Goal: Information Seeking & Learning: Learn about a topic

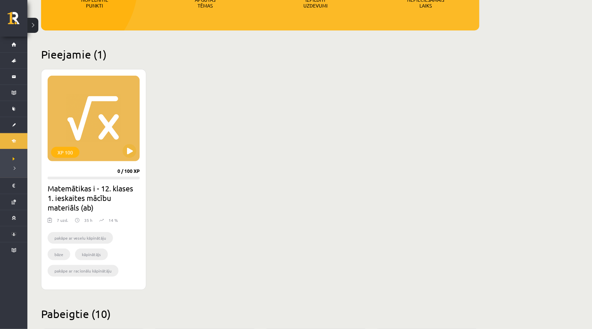
scroll to position [141, 0]
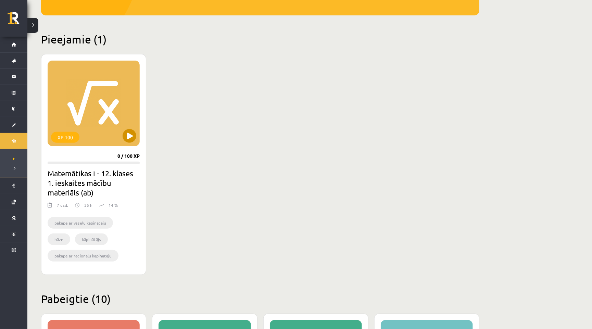
click at [132, 141] on button at bounding box center [130, 136] width 14 height 14
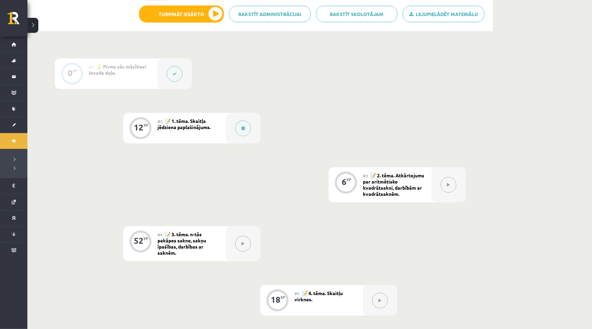
scroll to position [169, 0]
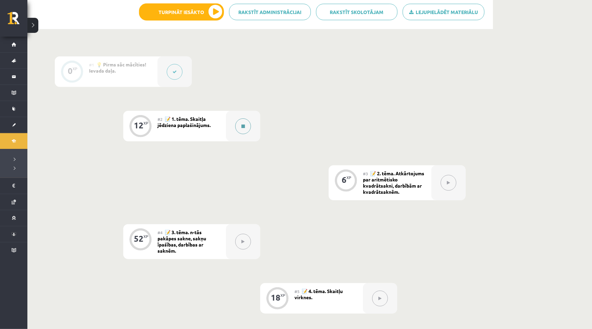
click at [236, 116] on div at bounding box center [243, 126] width 34 height 30
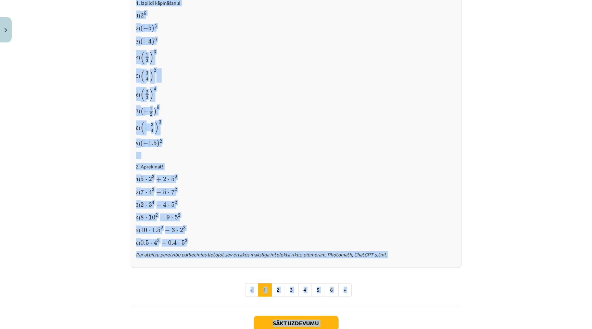
scroll to position [622, 0]
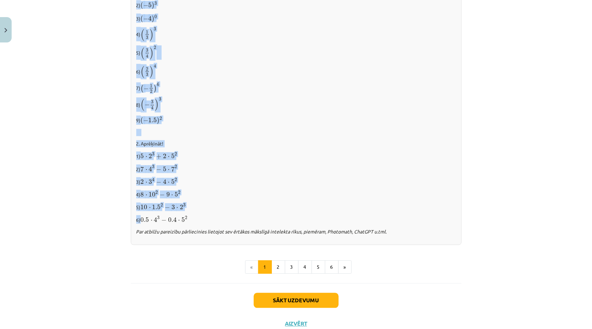
drag, startPoint x: 239, startPoint y: 136, endPoint x: 424, endPoint y: 213, distance: 200.2
copy div "Loremip dolorsit ametconsectet 📌 Adipisc. Eli seddo eiusm tempor incididun utla…"
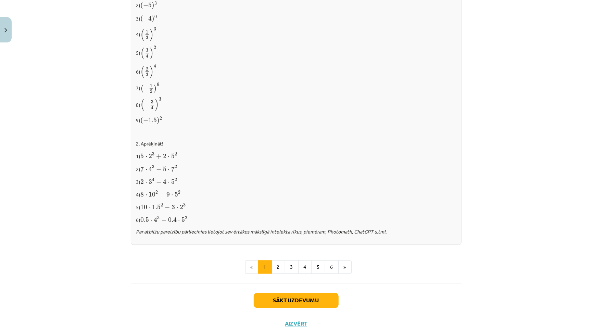
click at [280, 261] on button "2" at bounding box center [278, 268] width 14 height 14
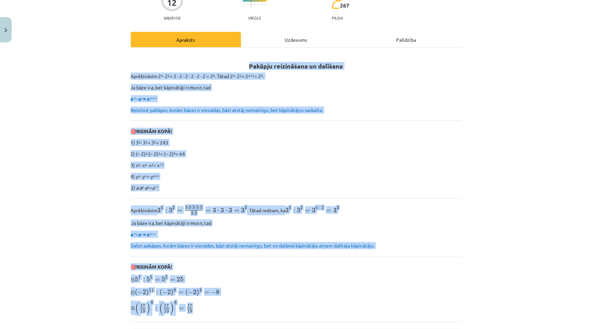
scroll to position [92, 0]
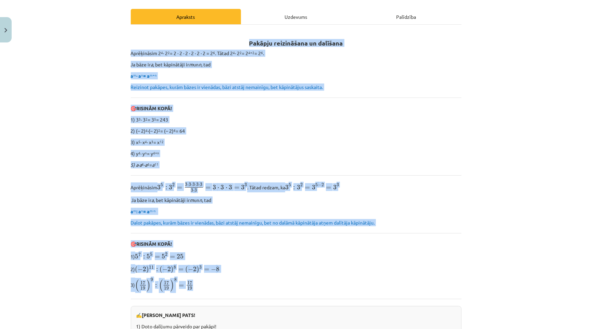
drag, startPoint x: 249, startPoint y: 134, endPoint x: 311, endPoint y: 291, distance: 169.2
click at [311, 291] on div "Pakāpju reizināšana un dalīšana Aprēķināsim 2 4 ∙ 2 2 = 2 ∙ 2 ∙ 2 ∙ 2 ∙ 2 ∙ 2 =…" at bounding box center [296, 279] width 331 height 497
click at [507, 264] on div "Mācību tēma: Matemātikas i - 12. klases 1. ieskaites mācību materiāls (ab) #2 📝…" at bounding box center [296, 164] width 592 height 329
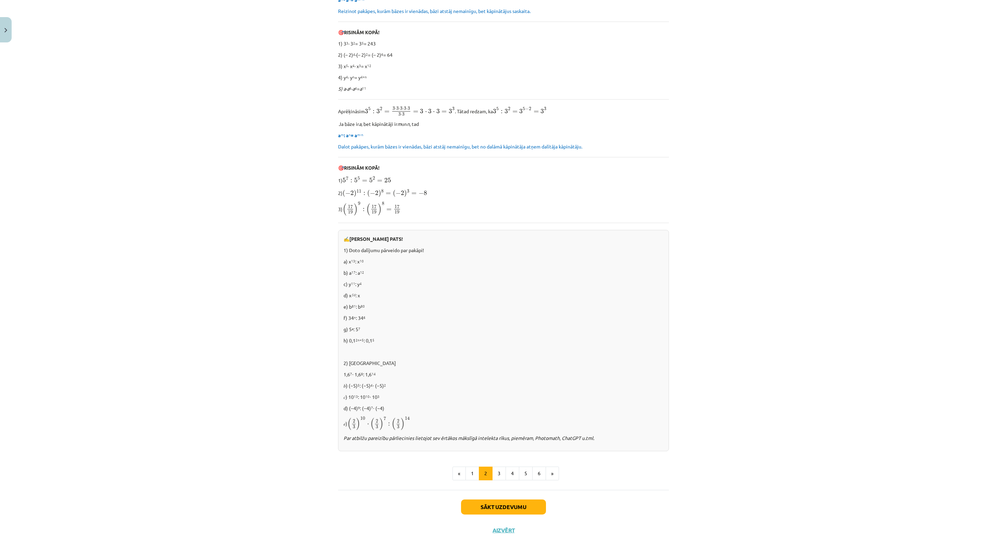
scroll to position [338, 0]
click at [495, 329] on button "3" at bounding box center [499, 474] width 14 height 14
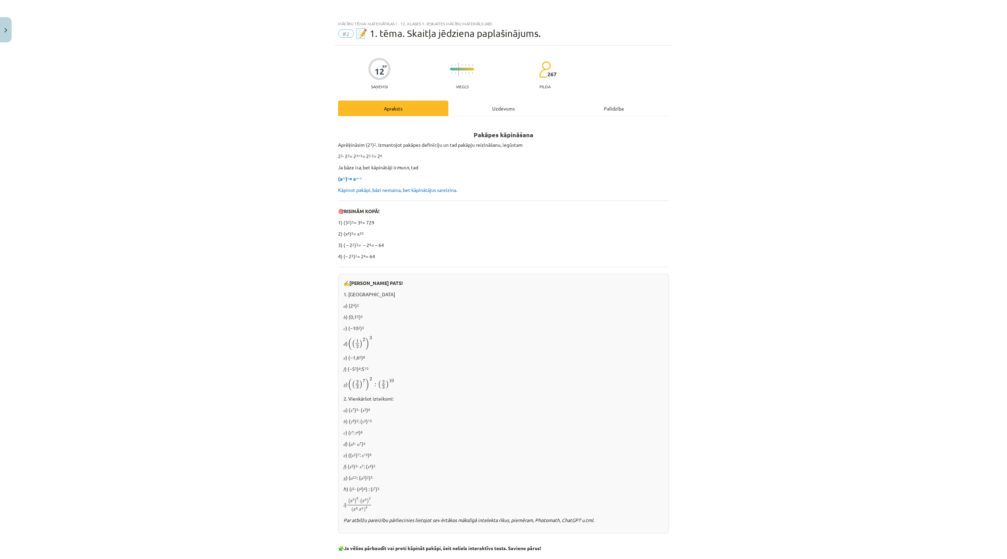
scroll to position [0, 0]
click at [490, 116] on div "Uzdevums" at bounding box center [503, 108] width 110 height 15
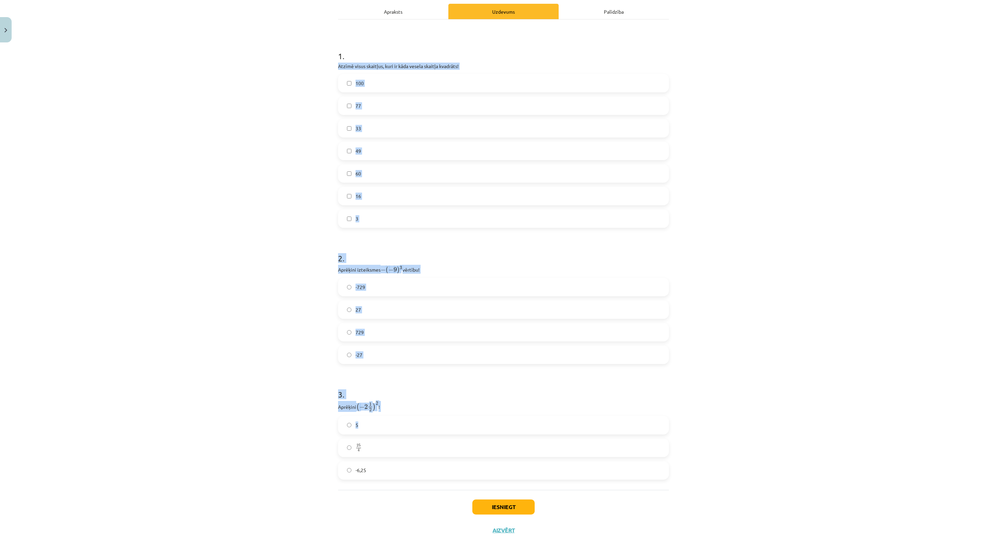
scroll to position [277, 0]
drag, startPoint x: 336, startPoint y: 155, endPoint x: 407, endPoint y: 483, distance: 336.3
click at [407, 329] on div "12 XP Saņemsi Viegls 267 pilda Apraksts Uzdevums Palīdzība 1 . Atzīmē visus ska…" at bounding box center [503, 246] width 339 height 594
copy form "Atzīmē visus skaitļus, kuri ir kāda vesela skaitļa kvadrāts! 100 77 33 49 60 16…"
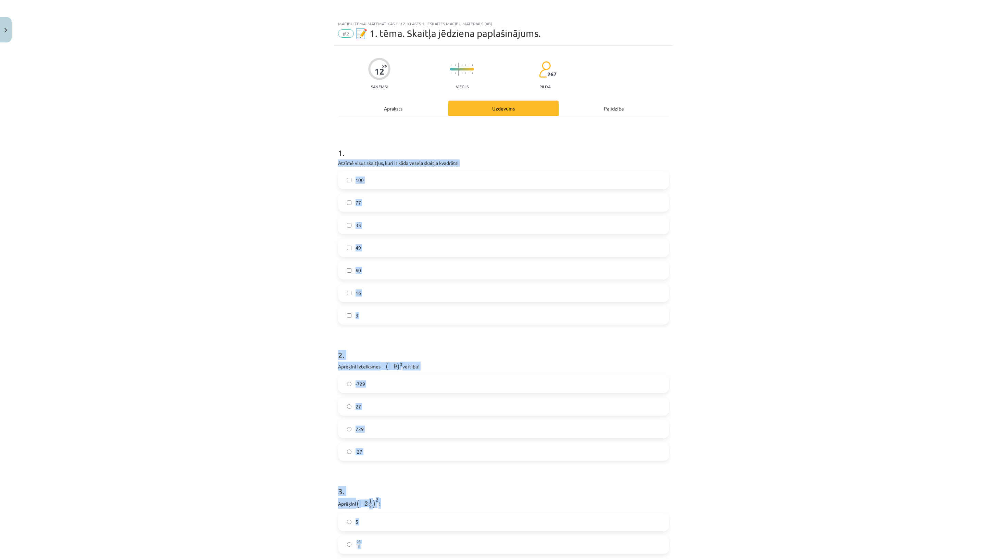
scroll to position [0, 0]
click at [537, 152] on h1 "1 ." at bounding box center [503, 146] width 331 height 21
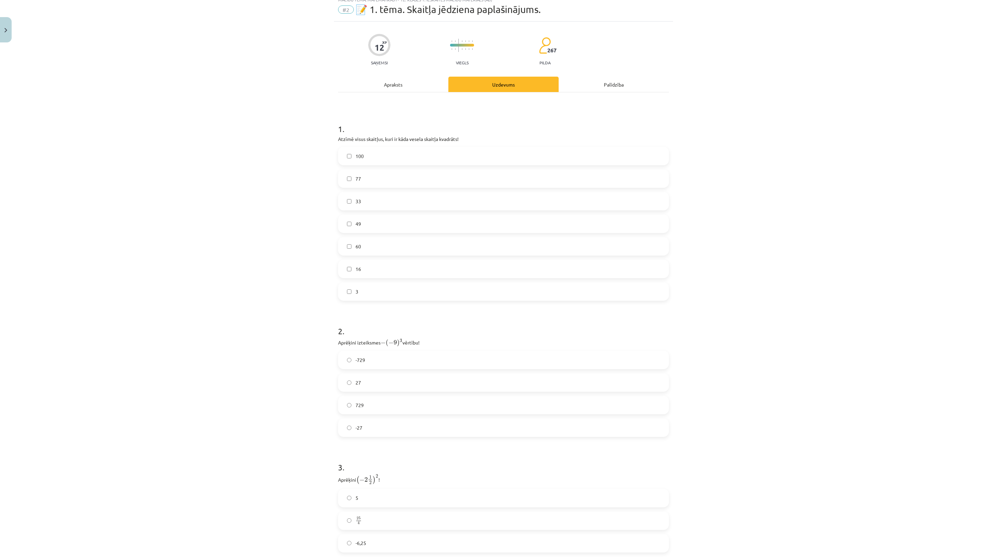
scroll to position [26, 0]
click at [376, 163] on label "100" at bounding box center [503, 154] width 329 height 17
click at [358, 226] on span "49" at bounding box center [357, 221] width 5 height 7
click at [396, 276] on label "16" at bounding box center [503, 266] width 329 height 17
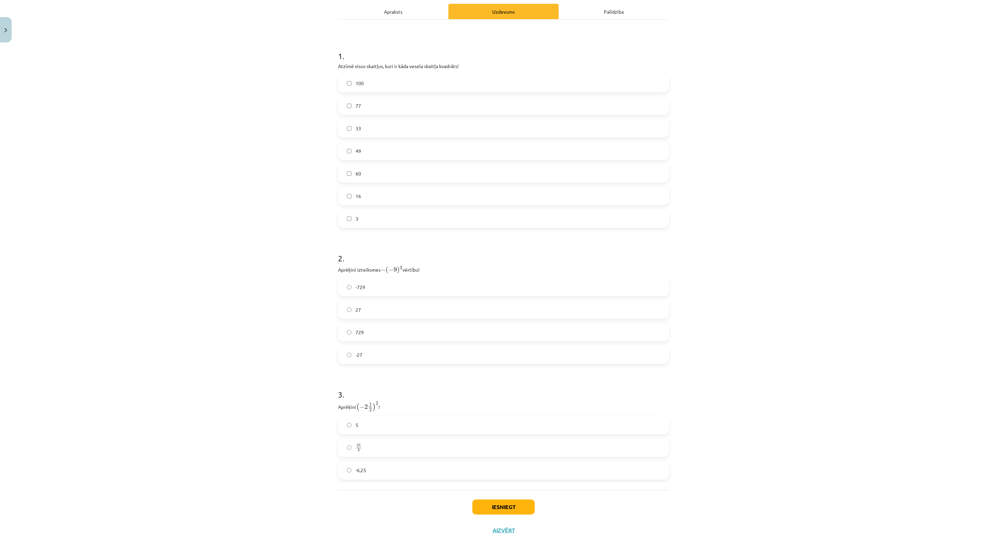
scroll to position [138, 0]
click at [390, 324] on label "729" at bounding box center [503, 332] width 329 height 17
click at [417, 329] on label "-6,25" at bounding box center [503, 470] width 329 height 17
click at [592, 278] on div "Mācību tēma: Matemātikas i - 12. klases 1. ieskaites mācību materiāls (ab) #2 📝…" at bounding box center [503, 279] width 1007 height 559
click at [503, 329] on h1 "3 ." at bounding box center [503, 388] width 331 height 21
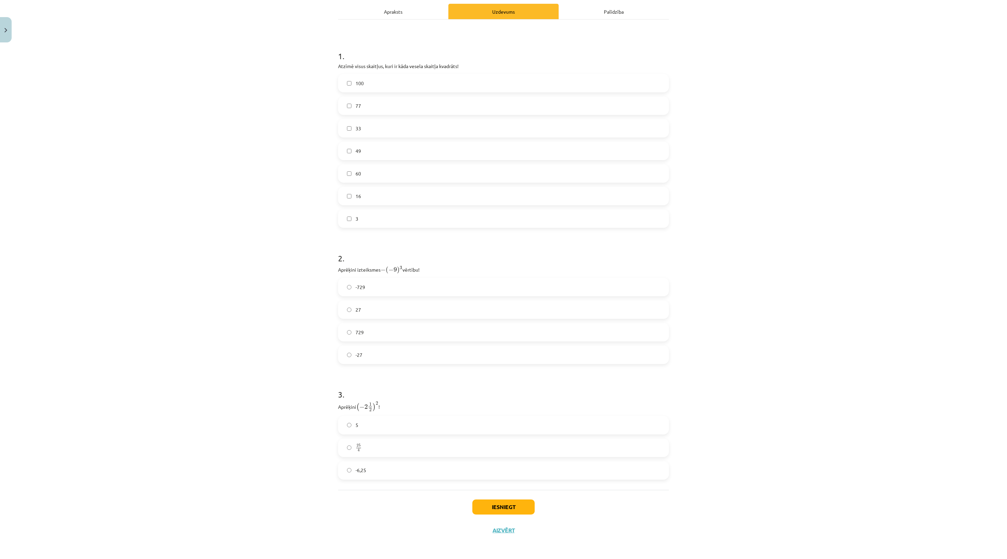
click at [426, 329] on h1 "3 ." at bounding box center [503, 388] width 331 height 21
click at [392, 329] on div "Iesniegt Aizvērt" at bounding box center [503, 514] width 331 height 48
click at [444, 329] on p "Aprēķini ( − 2 1 2 ) 2 ( − 2 1 2 ) 2 !" at bounding box center [503, 406] width 331 height 11
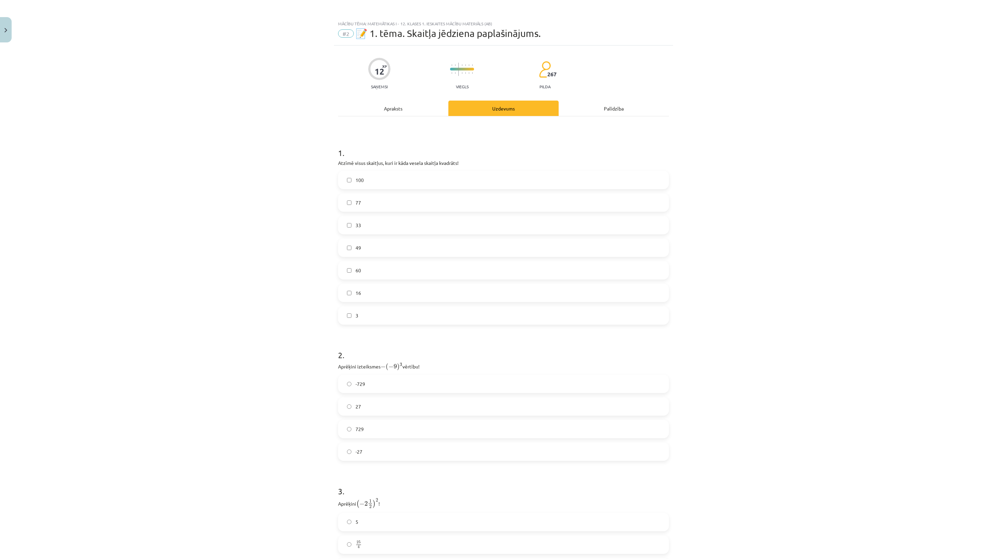
scroll to position [0, 0]
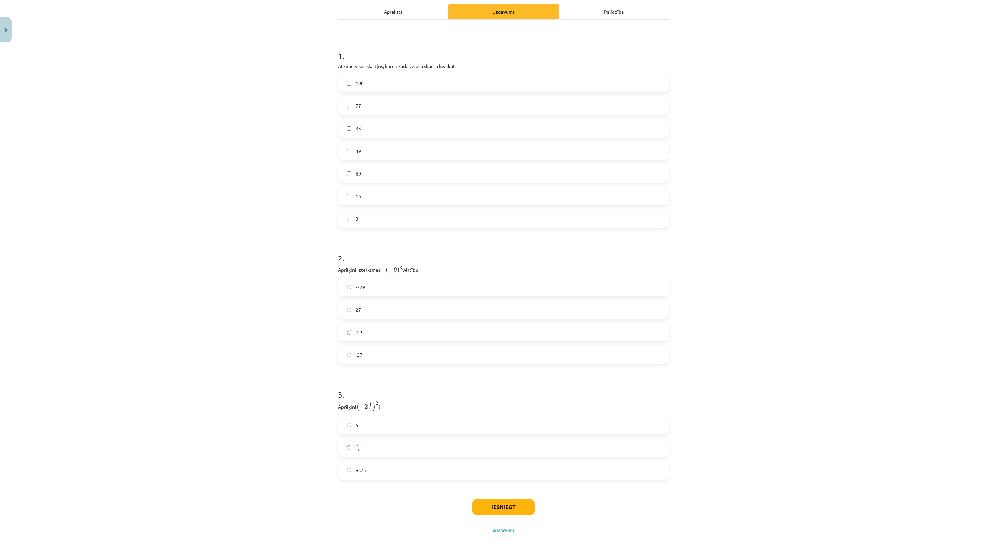
click at [504, 329] on button "Iesniegt" at bounding box center [503, 507] width 62 height 15
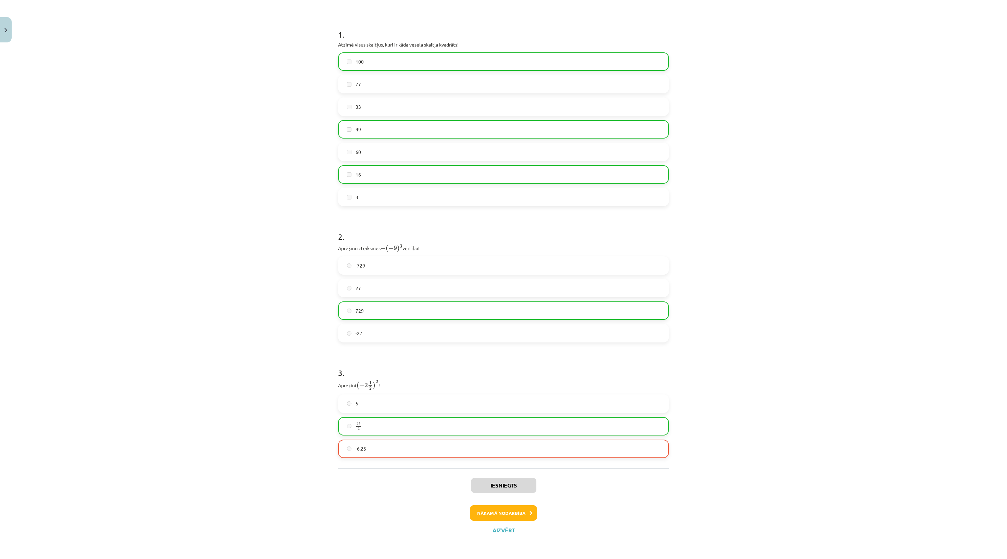
scroll to position [166, 0]
click at [504, 329] on button "Nākamā nodarbība" at bounding box center [503, 514] width 67 height 16
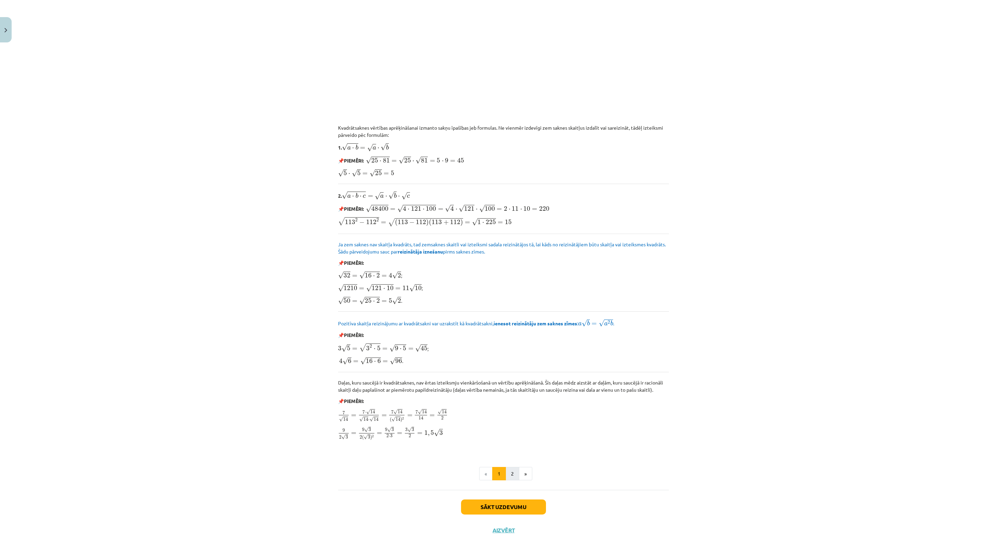
click at [515, 329] on button "2" at bounding box center [512, 474] width 14 height 14
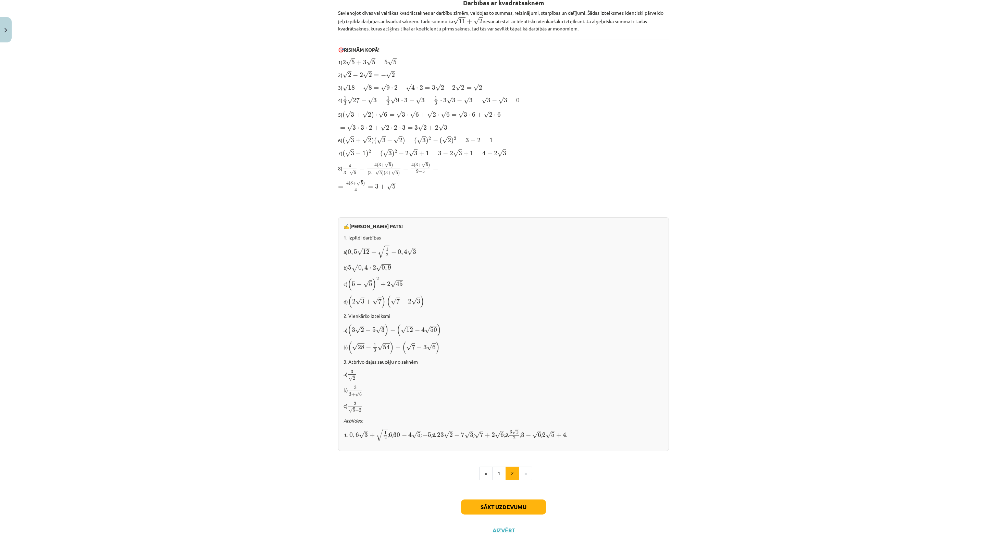
scroll to position [252, 0]
click at [485, 329] on button "Sākt uzdevumu" at bounding box center [503, 507] width 85 height 15
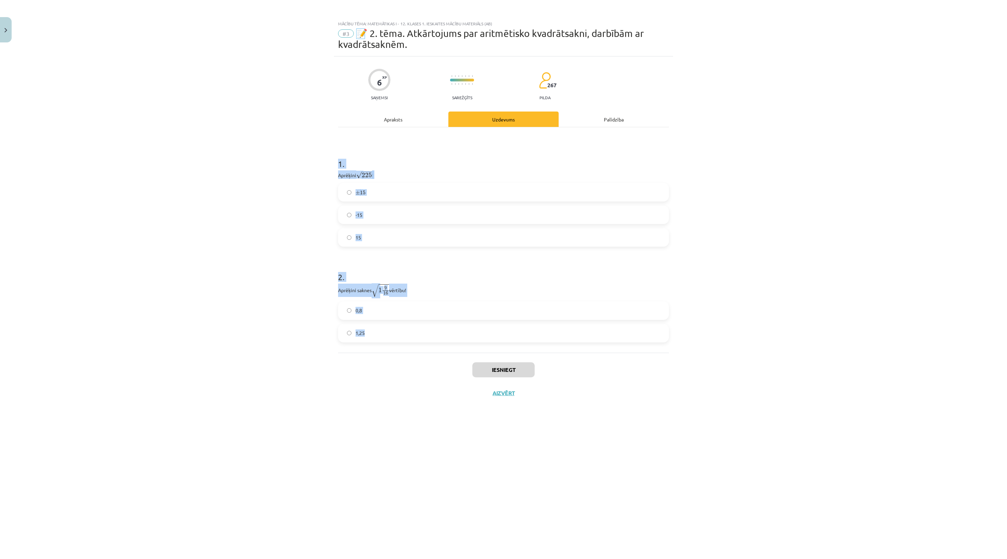
drag, startPoint x: 334, startPoint y: 176, endPoint x: 470, endPoint y: 369, distance: 236.3
click at [470, 329] on div "6 XP Saņemsi Sarežģīts 267 pilda Apraksts Uzdevums Palīdzība 1 . Aprēķini √ 225…" at bounding box center [503, 299] width 339 height 486
copy form "1 . Aprēķini √ 225 225 ! ± 15 ± 15 -15 15 2 . Aprēķini saknes √ 1 9 16 1 9 16 v…"
click at [416, 224] on label "-15" at bounding box center [503, 214] width 329 height 17
click at [416, 246] on label "15" at bounding box center [503, 237] width 329 height 17
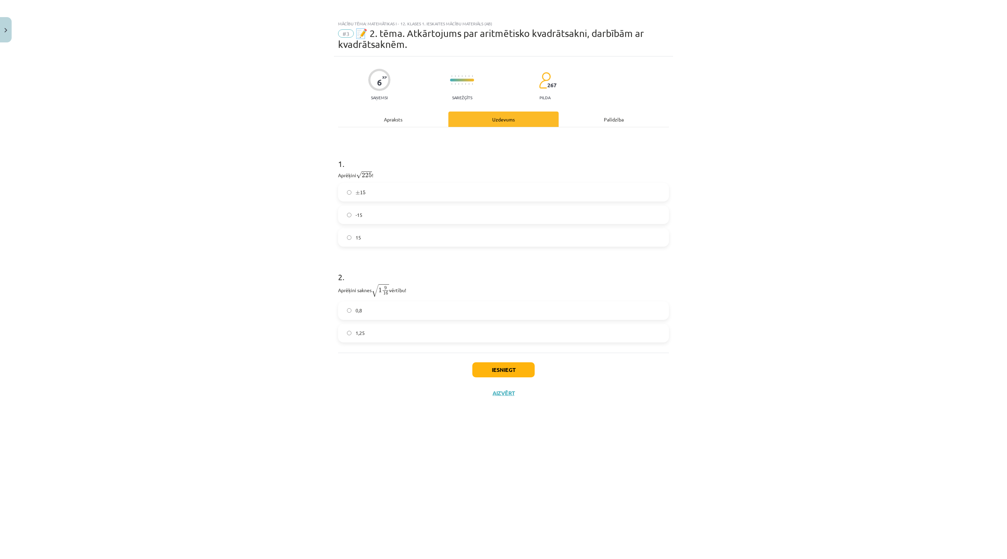
click at [453, 329] on label "1,25" at bounding box center [503, 333] width 329 height 17
click at [504, 329] on button "Iesniegt" at bounding box center [503, 370] width 62 height 15
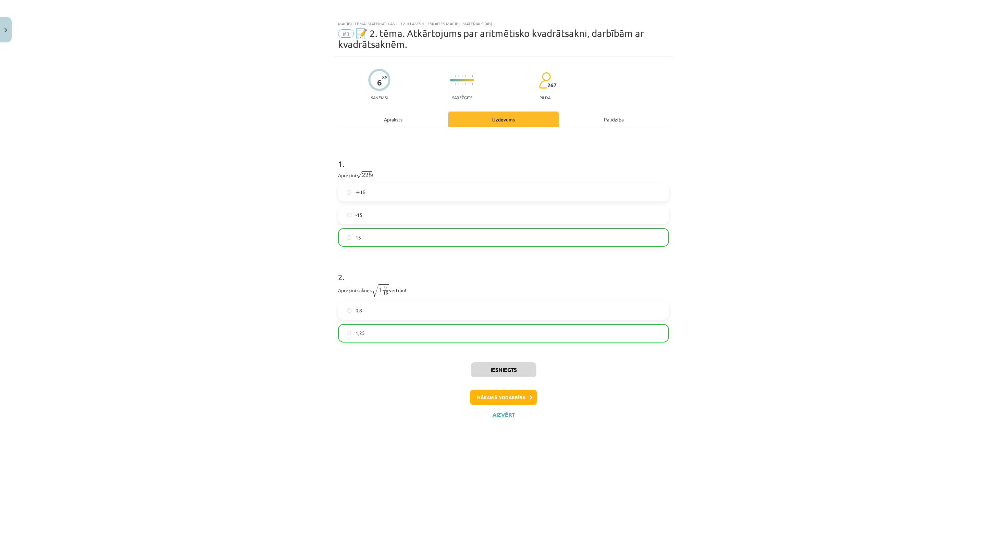
click at [503, 329] on button "Nākamā nodarbība" at bounding box center [503, 398] width 67 height 16
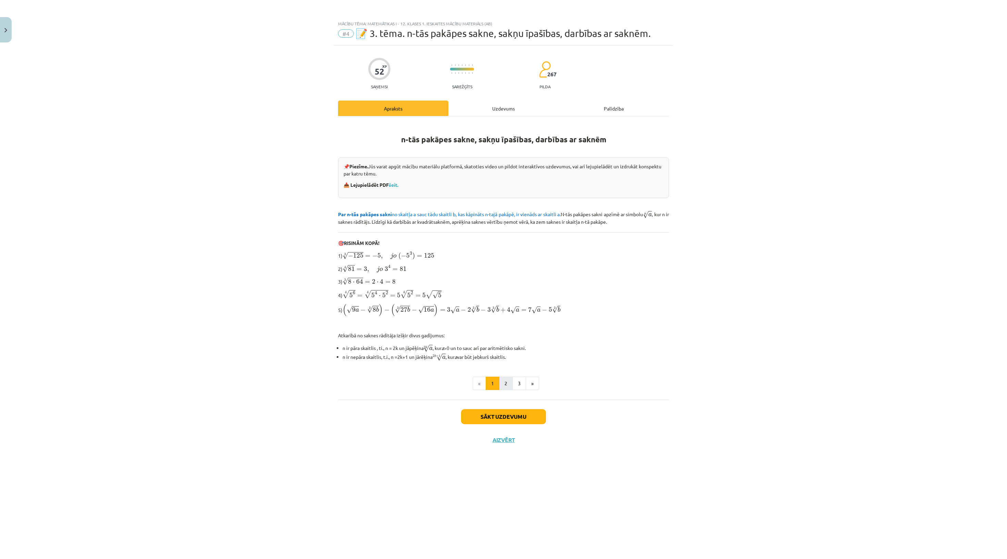
click at [507, 329] on button "2" at bounding box center [506, 384] width 14 height 14
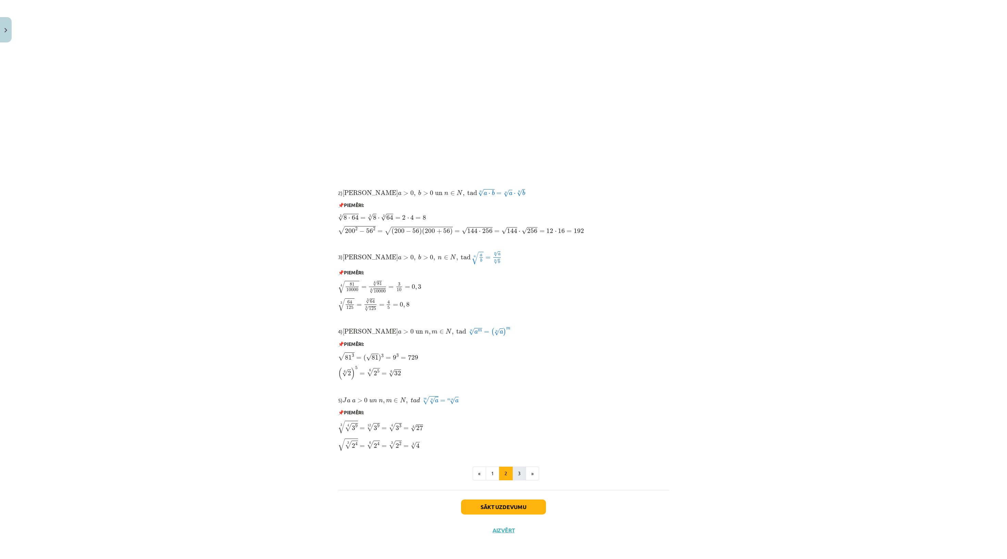
scroll to position [446, 0]
click at [514, 329] on ul "« 1 2 3 »" at bounding box center [503, 474] width 331 height 14
click at [522, 329] on div "Sakņu īpašības 1) Saknes pamatīpašība – saknes vērtība no pozitīva skaitļa pakā…" at bounding box center [503, 167] width 331 height 646
click at [522, 329] on button "3" at bounding box center [519, 474] width 14 height 14
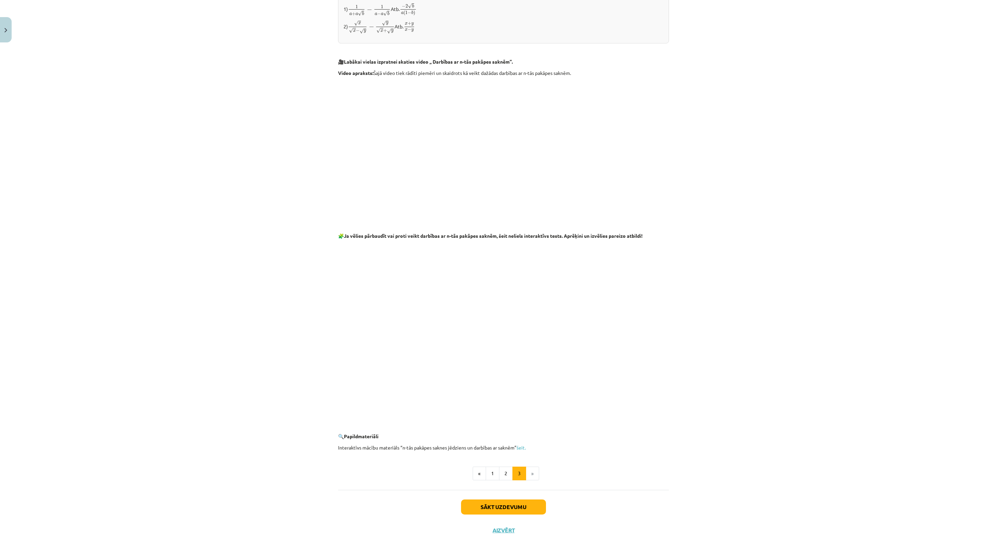
scroll to position [1118, 0]
click at [494, 329] on button "Sākt uzdevumu" at bounding box center [503, 507] width 85 height 15
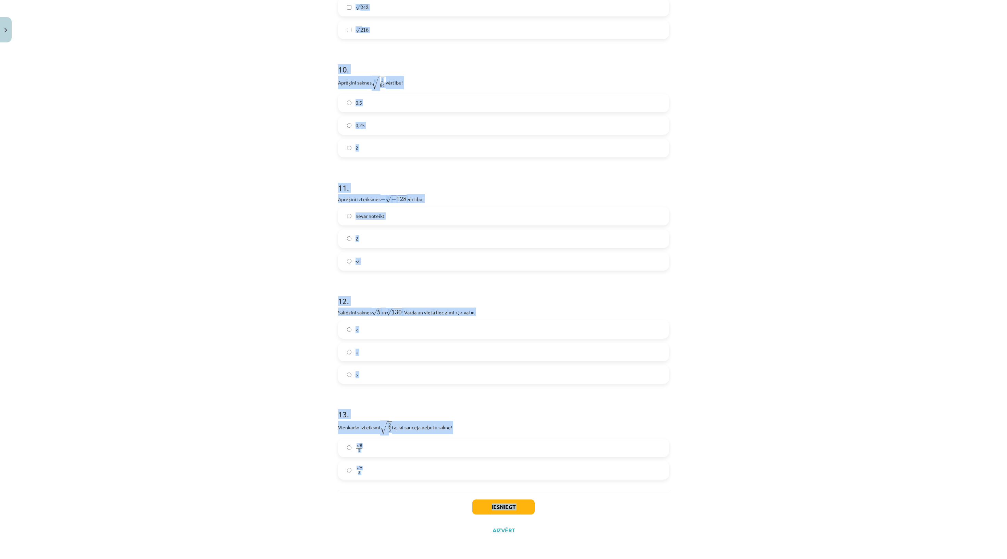
scroll to position [1315, 0]
drag, startPoint x: 338, startPoint y: 162, endPoint x: 489, endPoint y: 479, distance: 350.7
copy form "Kura izteiksme jāizvēlas vienādības a m n a m n = ⋯ labajā pusē, lai būtu parei…"
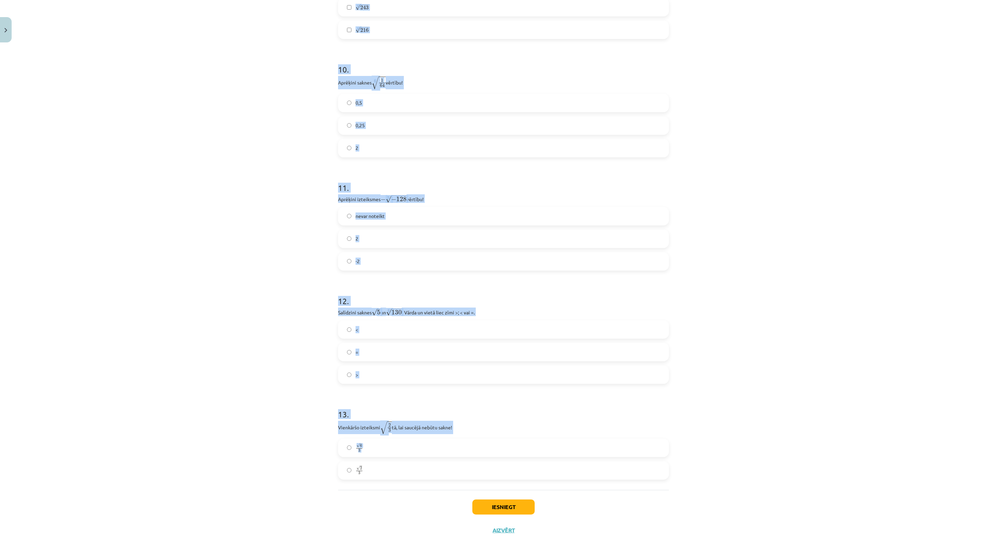
copy form "Kura izteiksme jāizvēlas vienādības a m n a m n = ⋯ labajā pusē, lai būtu parei…"
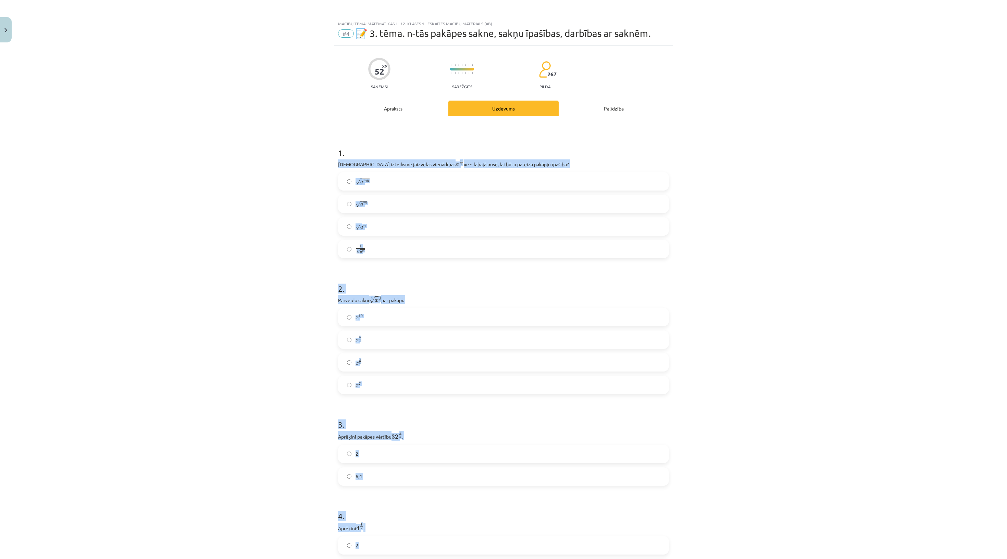
scroll to position [-1, 0]
click at [592, 271] on div "Mācību tēma: Matemātikas i - 12. klases 1. ieskaites mācību materiāls (ab) #4 📝…" at bounding box center [503, 279] width 1007 height 559
click at [592, 8] on div "Mācību tēma: Matemātikas i - 12. klases 1. ieskaites mācību materiāls (ab) #4 📝…" at bounding box center [503, 279] width 1007 height 559
click at [537, 190] on label "√ a m n a m n" at bounding box center [503, 181] width 329 height 17
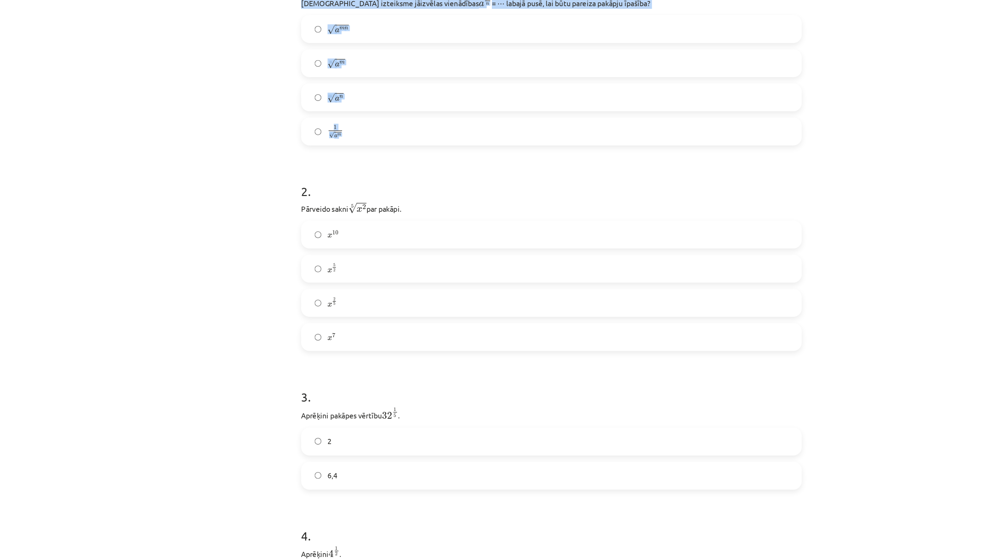
drag, startPoint x: 202, startPoint y: 17, endPoint x: 316, endPoint y: 119, distance: 153.1
copy div "Kura izteiksme jāizvēlas vienādības a m n a m n = ⋯ labajā pusē, lai būtu parei…"
click at [339, 329] on label "x 5 2 x 5 2" at bounding box center [503, 339] width 329 height 17
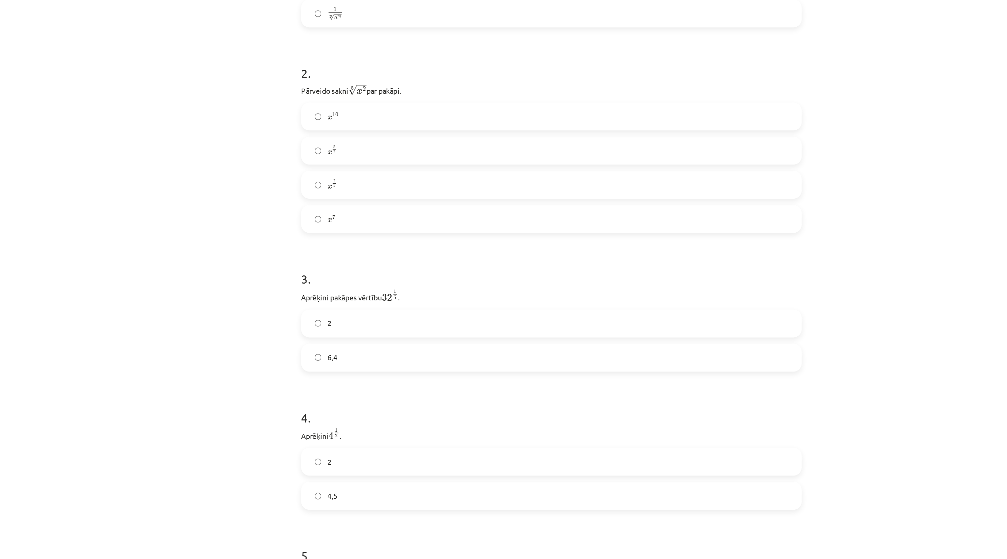
scroll to position [82, 0]
click at [339, 272] on label "x 2 5 x 2 5" at bounding box center [503, 280] width 329 height 17
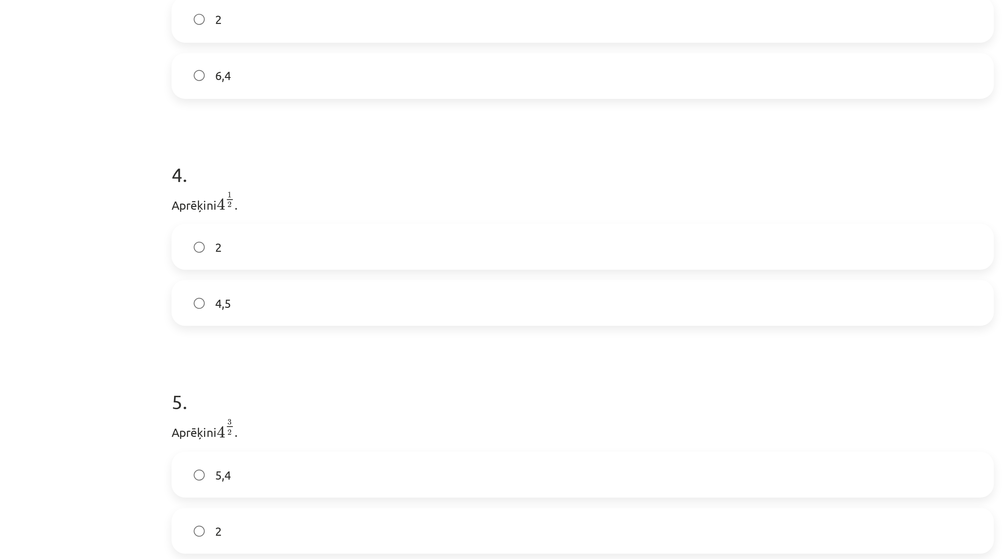
scroll to position [237, 0]
click at [339, 300] on label "2" at bounding box center [503, 308] width 329 height 17
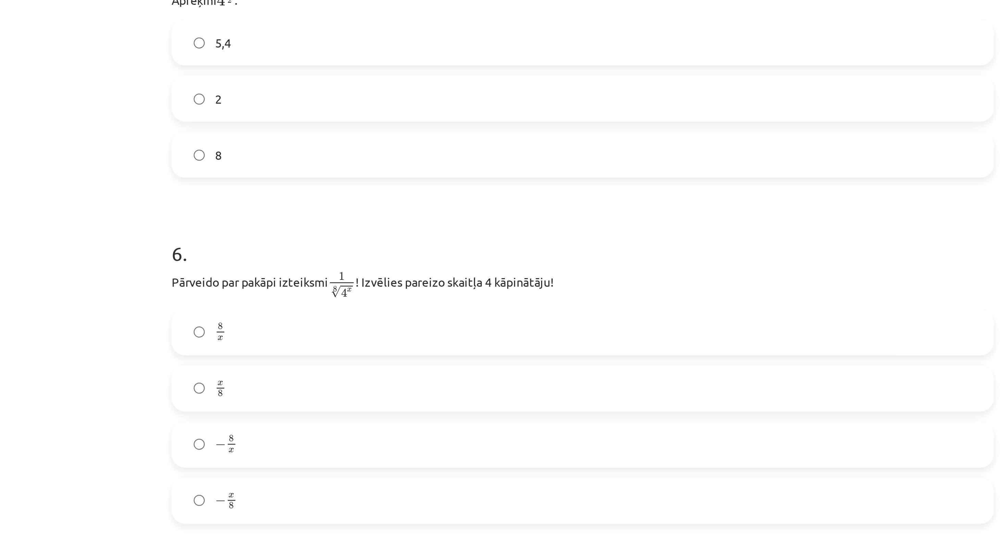
scroll to position [411, 0]
click at [339, 263] on label "8" at bounding box center [503, 271] width 329 height 17
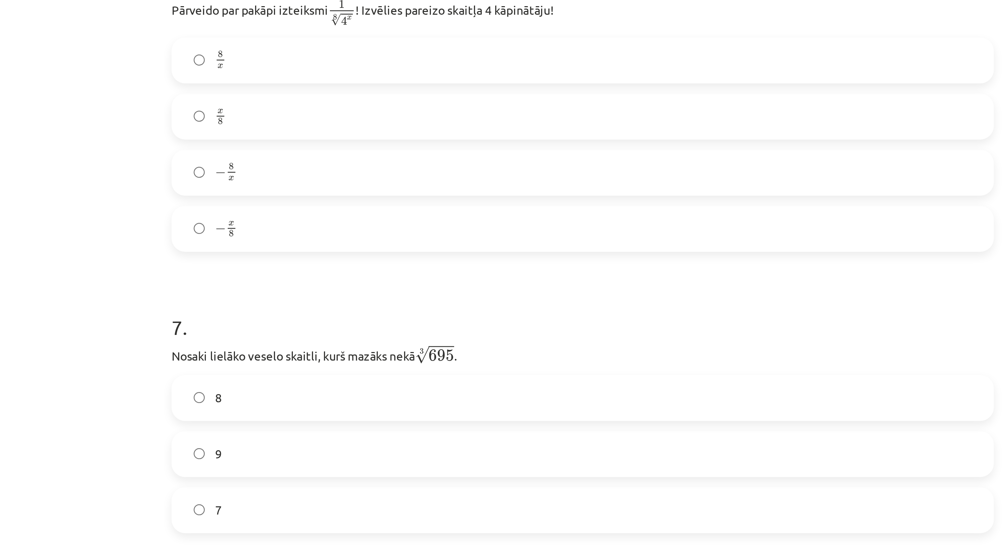
scroll to position [518, 0]
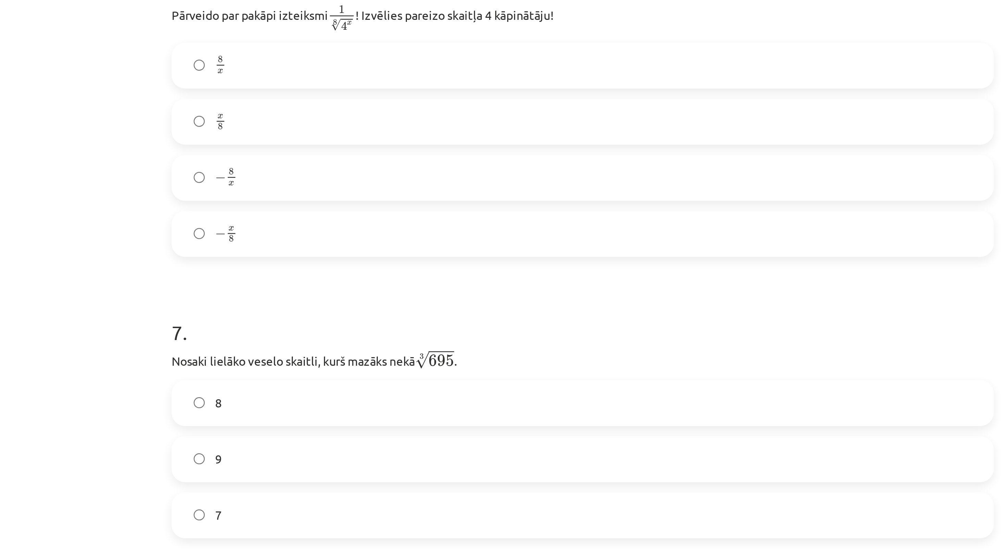
click at [339, 251] on label "x 8 x 8" at bounding box center [503, 259] width 329 height 17
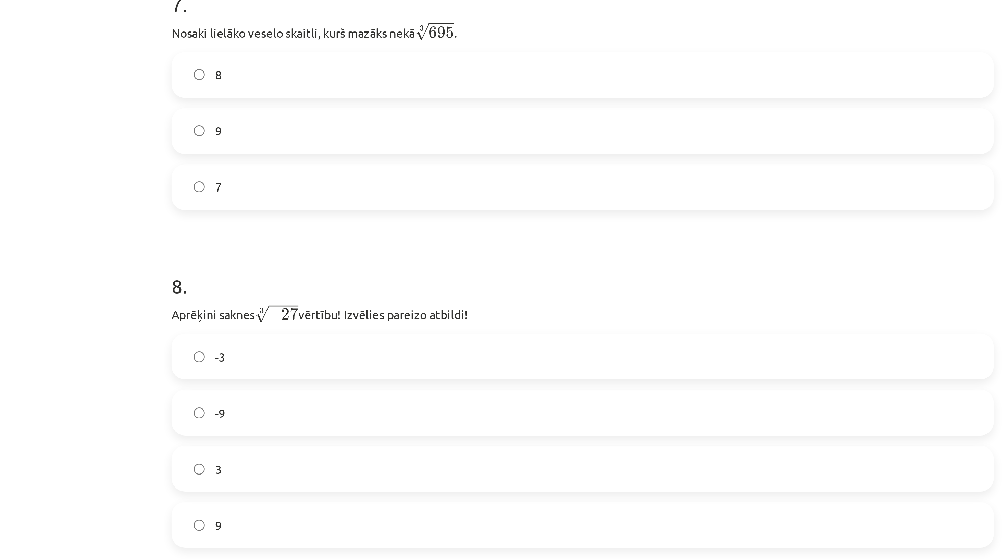
scroll to position [652, 0]
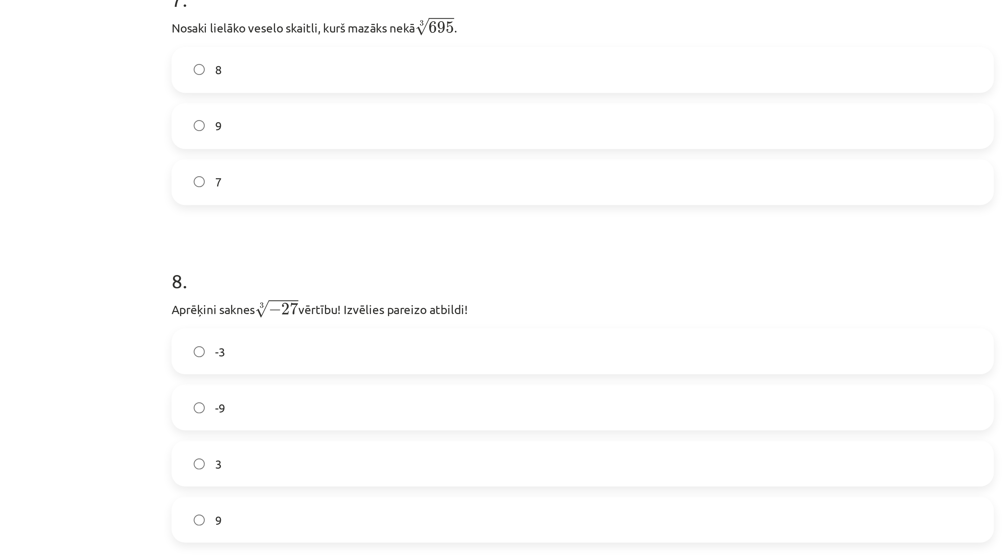
click at [339, 230] on label "8" at bounding box center [503, 238] width 329 height 17
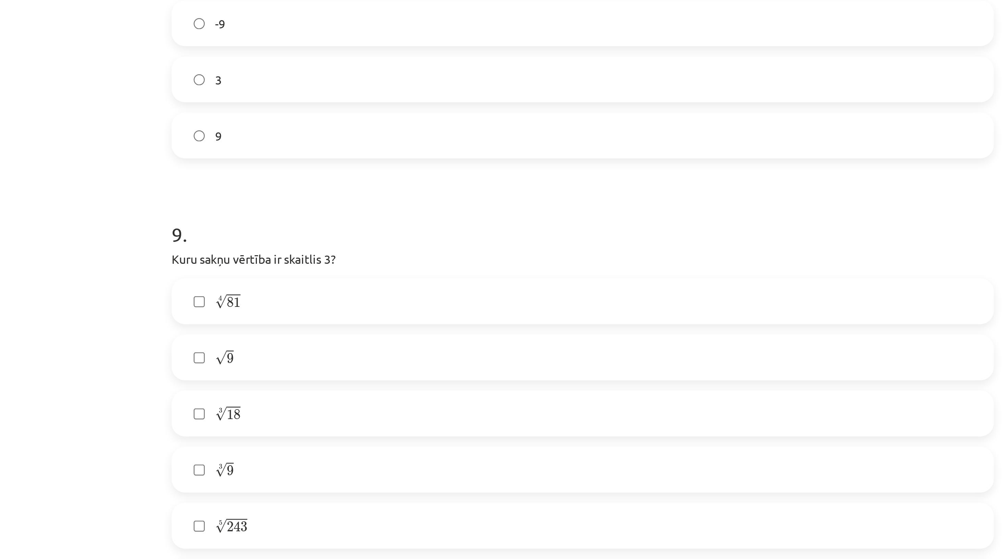
scroll to position [809, 0]
click at [339, 231] on label "3" at bounding box center [503, 239] width 329 height 17
click at [339, 186] on label "-3" at bounding box center [503, 194] width 329 height 17
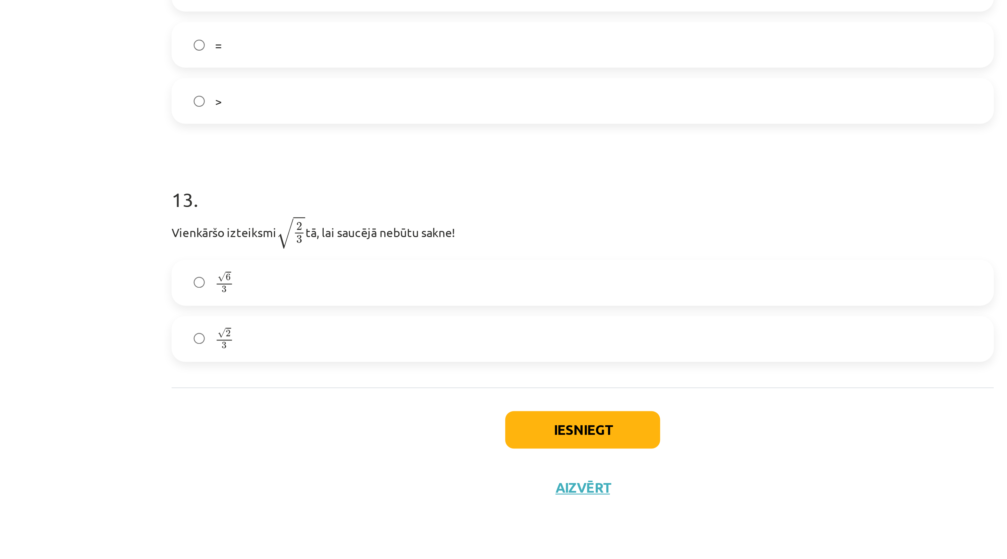
scroll to position [277, 0]
click at [339, 329] on label "√ 6 3 6 3" at bounding box center [503, 448] width 329 height 17
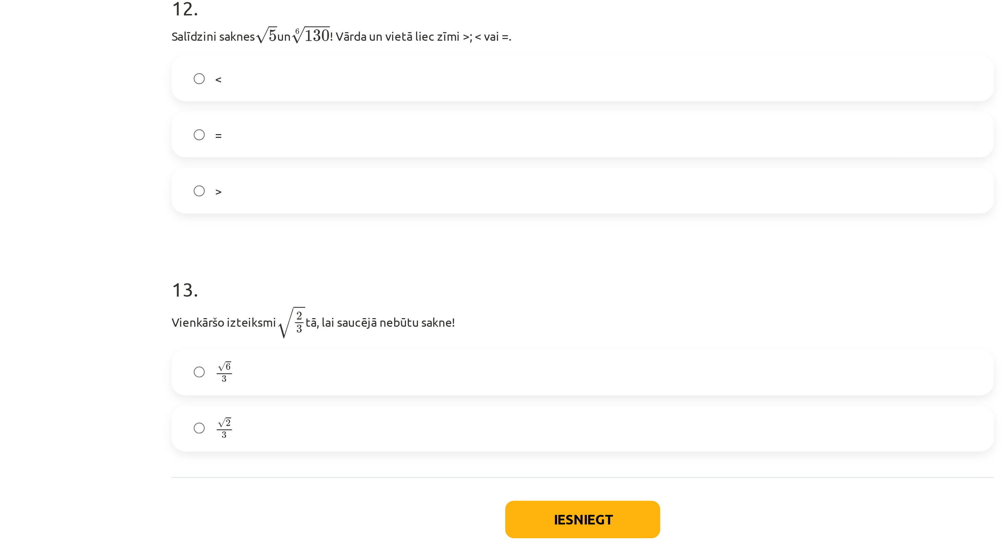
scroll to position [1183, 0]
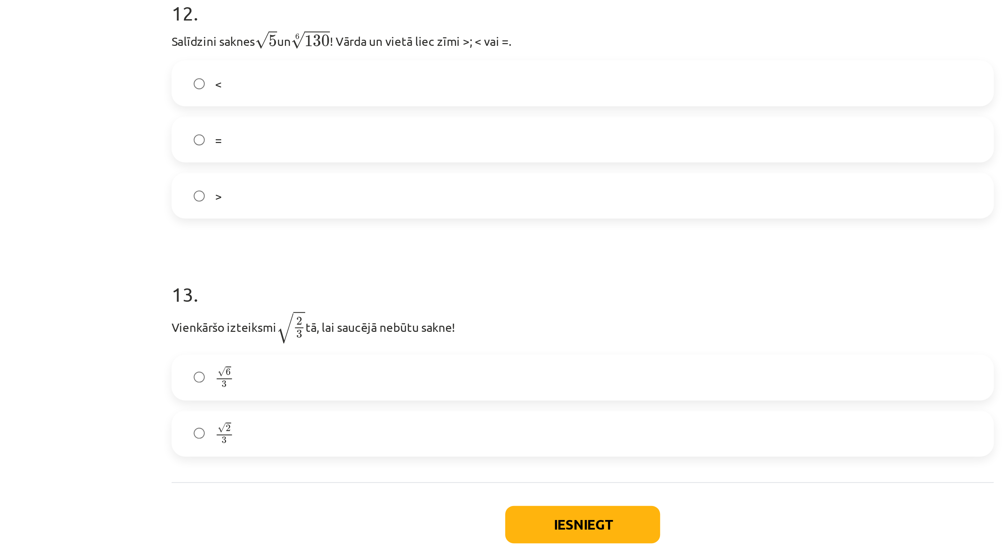
click at [339, 329] on label "<" at bounding box center [503, 367] width 329 height 17
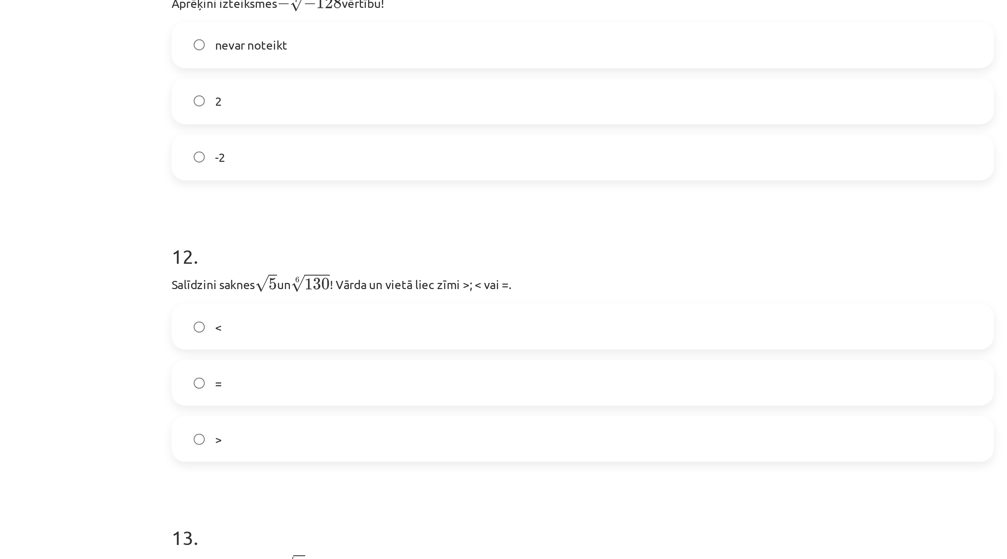
scroll to position [1097, 0]
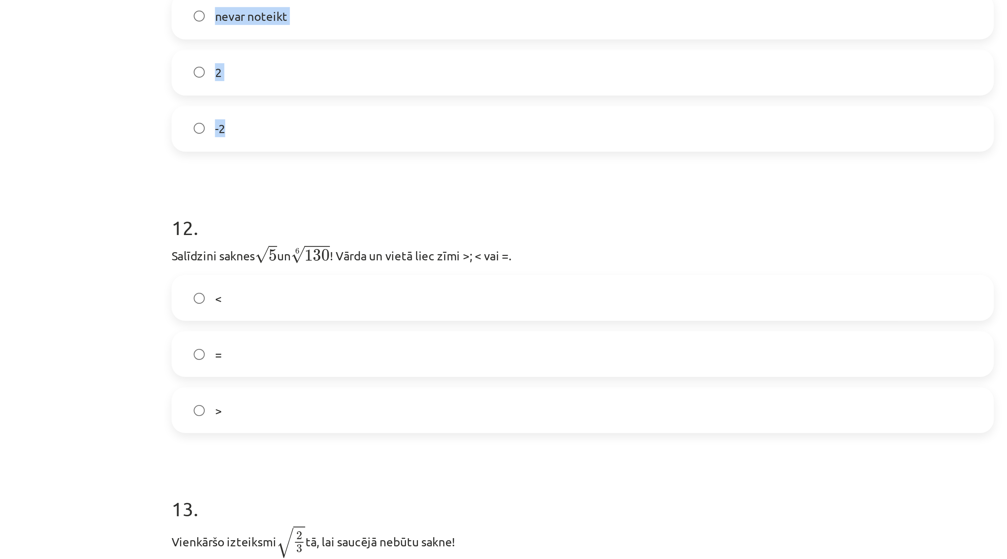
drag, startPoint x: 66, startPoint y: 59, endPoint x: 123, endPoint y: 124, distance: 86.2
copy div "Aprēķini izteiksmes − 7 √ − 128 − − 128 7 vērtību! nevar noteikt 2 -2"
click at [339, 329] on label "2" at bounding box center [503, 363] width 329 height 17
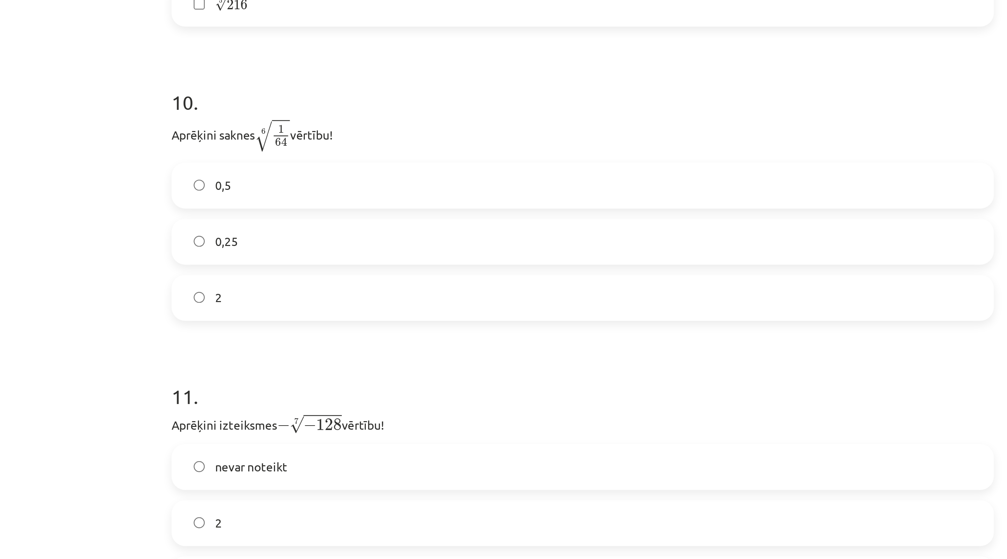
scroll to position [914, 0]
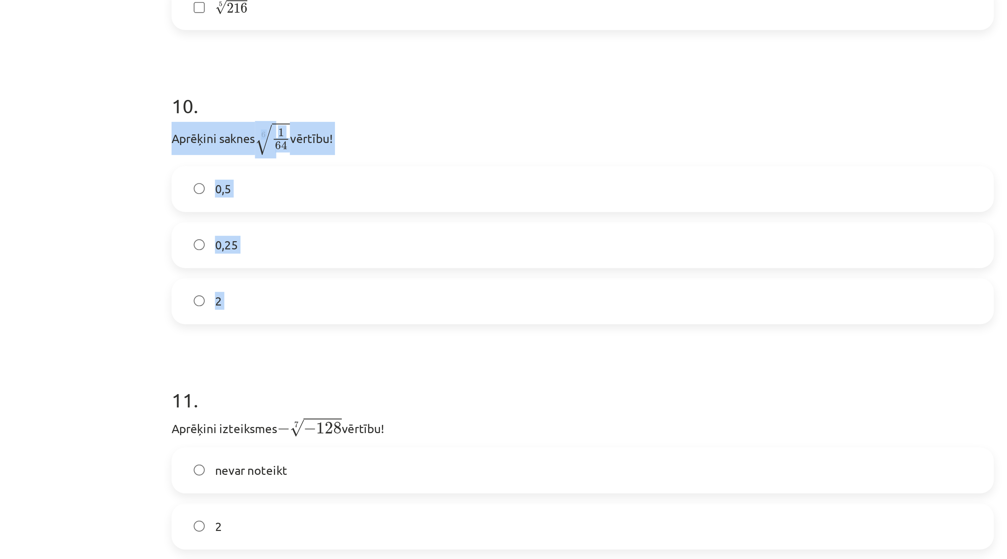
drag, startPoint x: 68, startPoint y: 117, endPoint x: 112, endPoint y: 200, distance: 94.0
copy div "Aprēķini saknes 6 √ 1 64 1 64 6 vērtību! 0,5 0,25 2"
click at [339, 329] on label "0,5" at bounding box center [503, 410] width 329 height 17
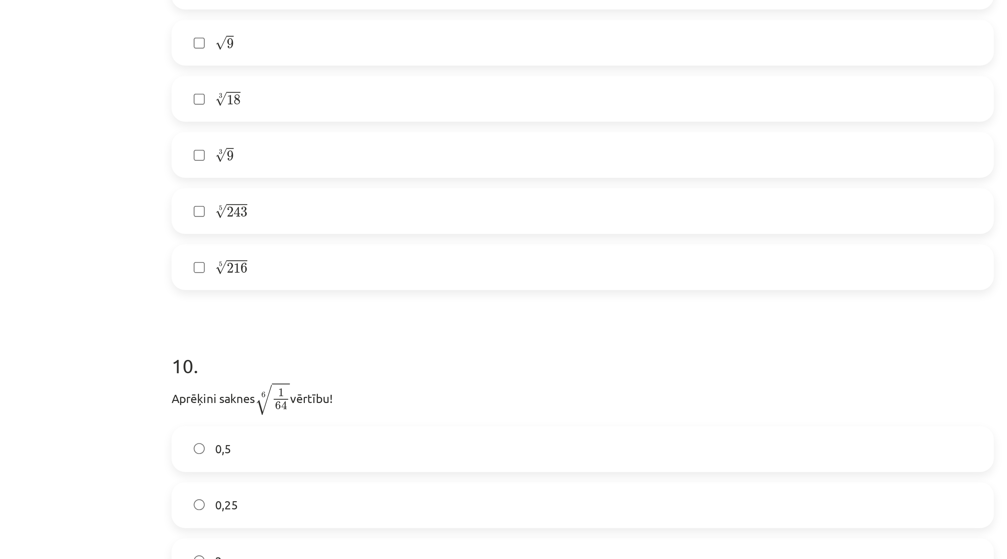
scroll to position [812, 0]
click at [339, 329] on label "√ 9 9" at bounding box center [503, 348] width 329 height 17
click at [339, 317] on label "4 √ 81 81 4" at bounding box center [503, 325] width 329 height 17
click at [339, 329] on label "5 √ 243 243 5" at bounding box center [503, 416] width 329 height 17
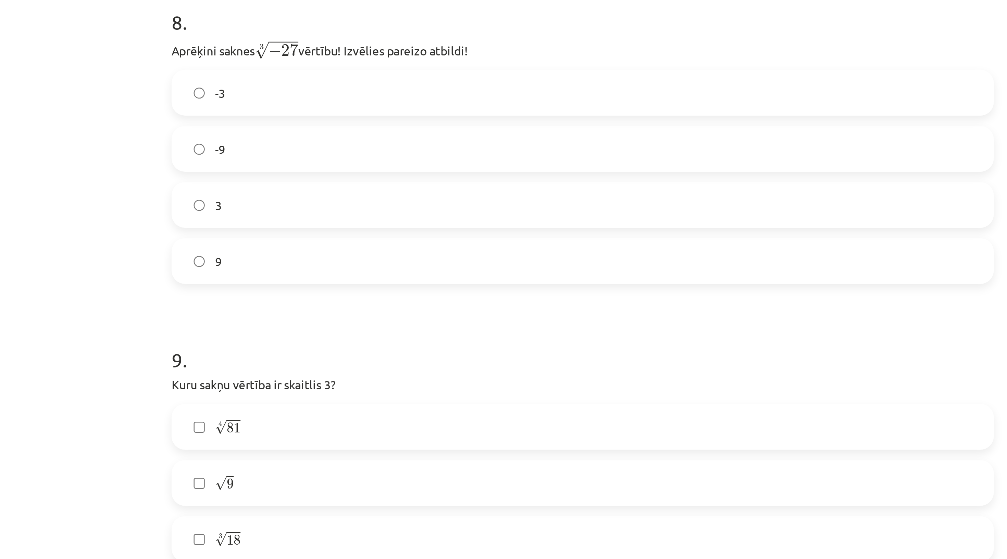
scroll to position [633, 0]
click at [365, 271] on label "9" at bounding box center [503, 279] width 329 height 17
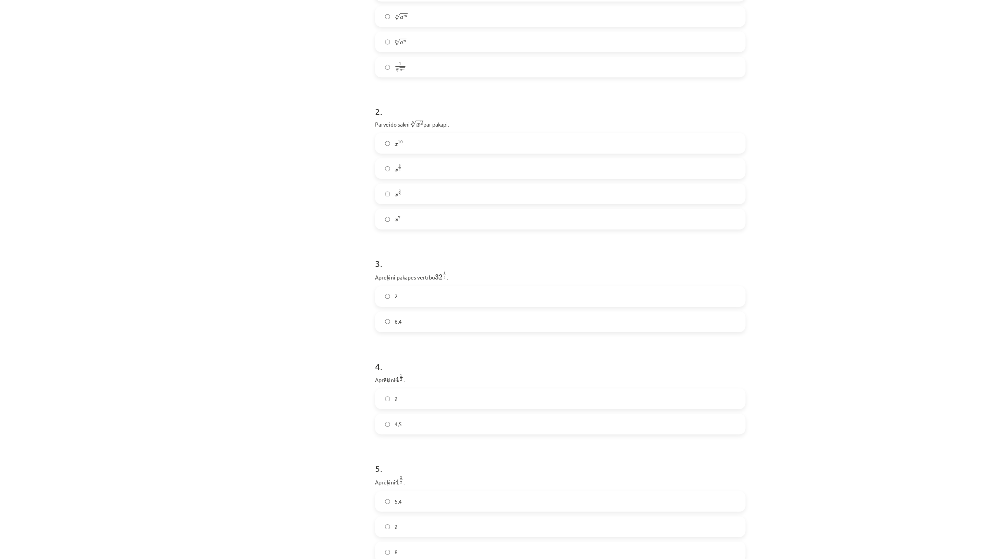
scroll to position [128, 0]
click at [382, 318] on label "2" at bounding box center [503, 326] width 329 height 17
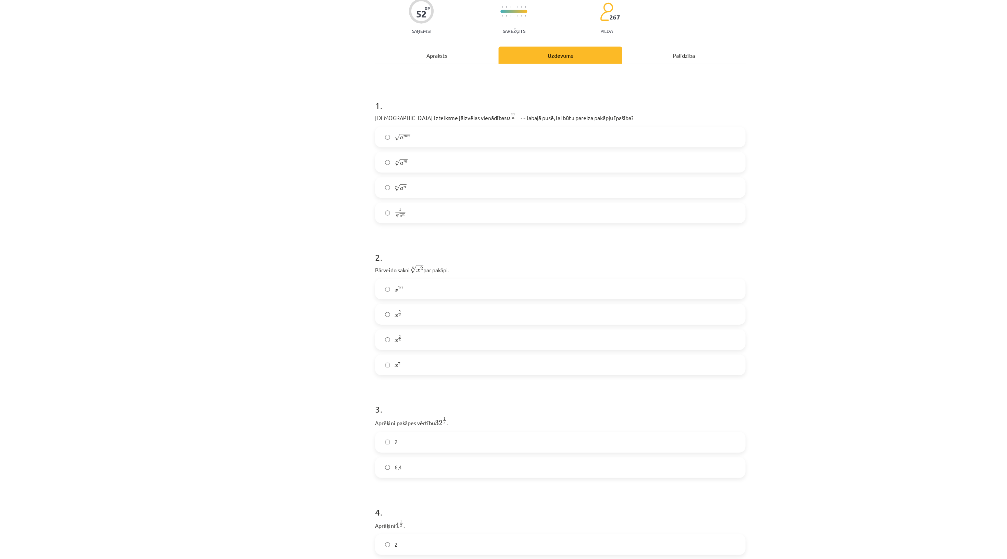
scroll to position [0, 0]
click at [413, 272] on h1 "2 ." at bounding box center [503, 282] width 331 height 21
drag, startPoint x: 337, startPoint y: 123, endPoint x: 492, endPoint y: 222, distance: 183.7
copy div "Kura izteiksme jāizvēlas vienādības a m n a m n = ⋯ labajā pusē, lai būtu parei…"
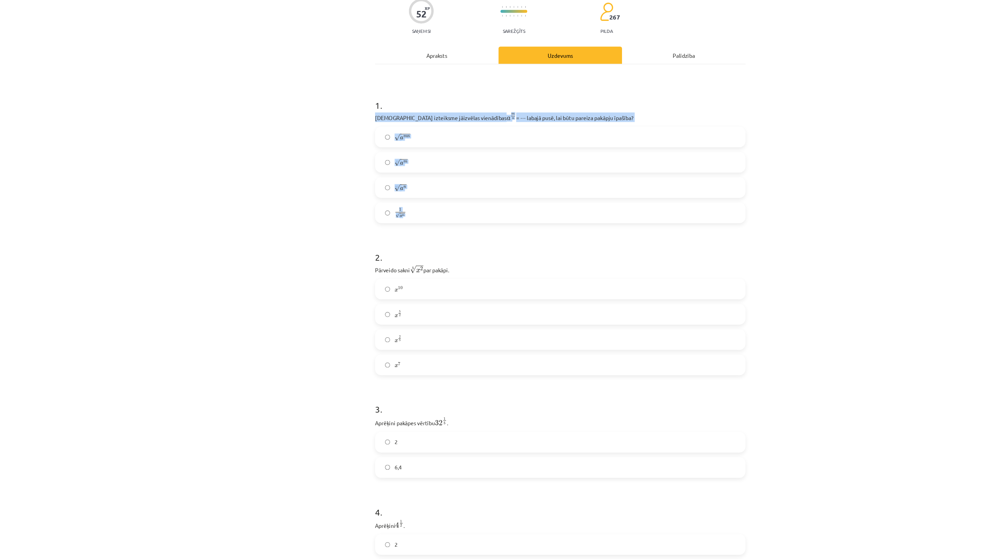
scroll to position [192, 0]
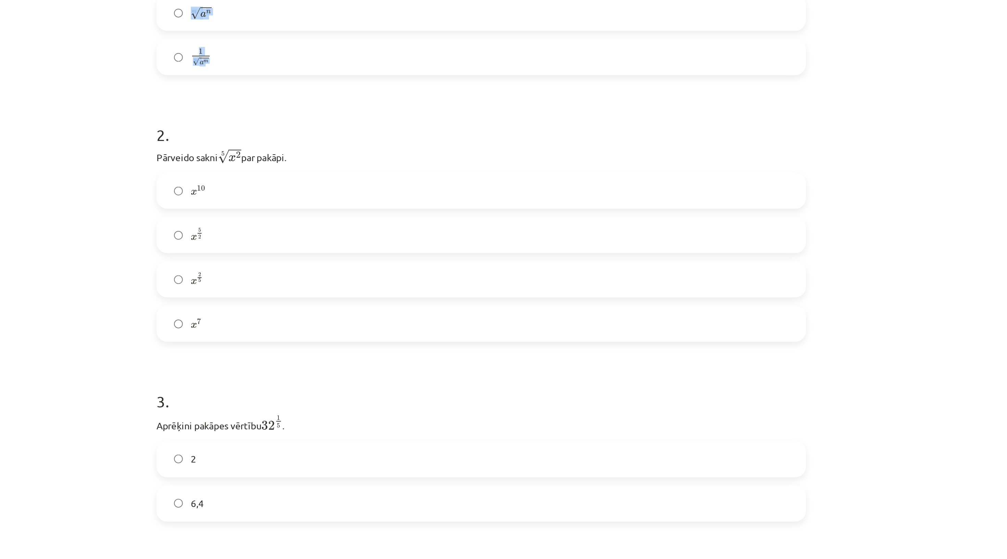
click at [490, 101] on div "Mācību tēma: Matemātikas i - 12. klases 1. ieskaites mācību materiāls (ab) #4 📝…" at bounding box center [503, 279] width 1007 height 559
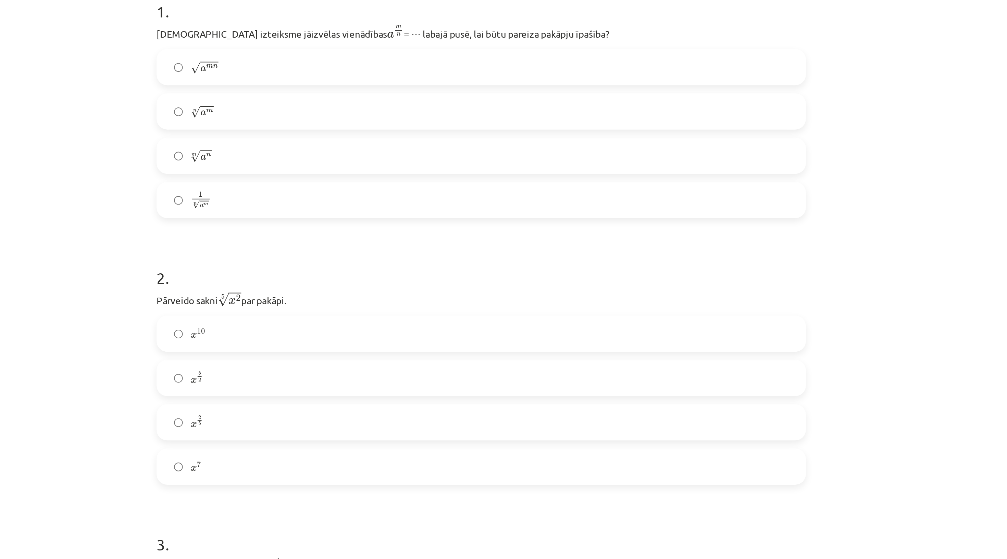
click at [445, 44] on div "Mācību tēma: Matemātikas i - 12. klases 1. ieskaites mācību materiāls (ab) #4 📝…" at bounding box center [503, 279] width 1007 height 559
click at [339, 173] on label "√ a m n a m n" at bounding box center [503, 181] width 329 height 17
click at [338, 195] on div "n √ a m a m n" at bounding box center [503, 204] width 331 height 18
click at [360, 203] on span "a" at bounding box center [361, 204] width 3 height 3
click at [339, 218] on label "m √ a n a n m" at bounding box center [503, 226] width 329 height 17
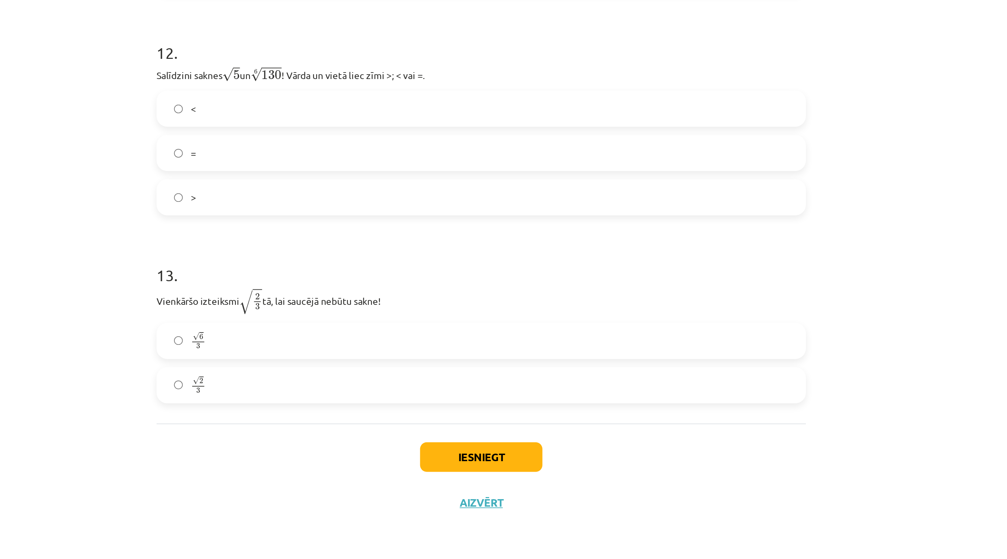
scroll to position [277, 0]
click at [338, 329] on div "Iesniegt Aizvērt" at bounding box center [503, 514] width 331 height 48
click at [472, 329] on button "Iesniegt" at bounding box center [503, 507] width 62 height 15
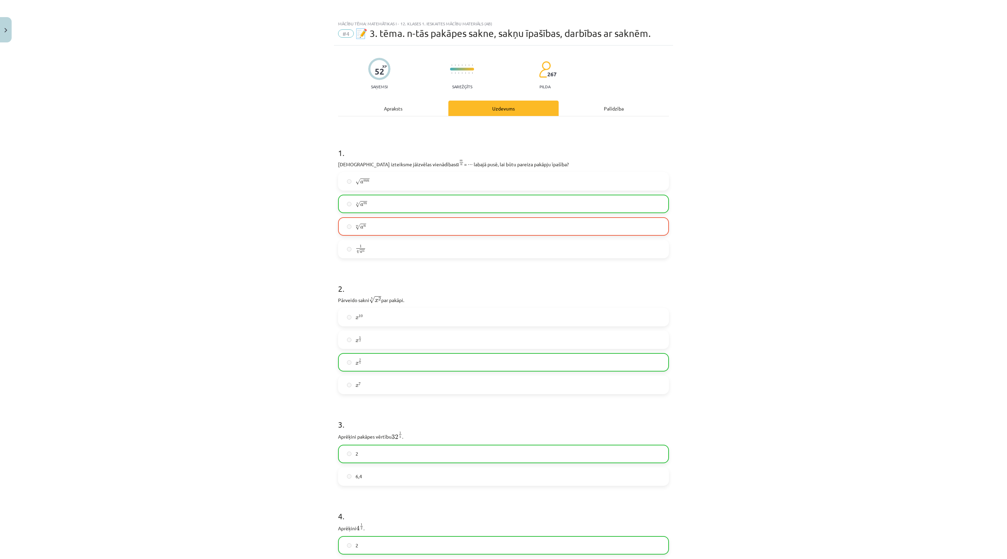
scroll to position [0, 0]
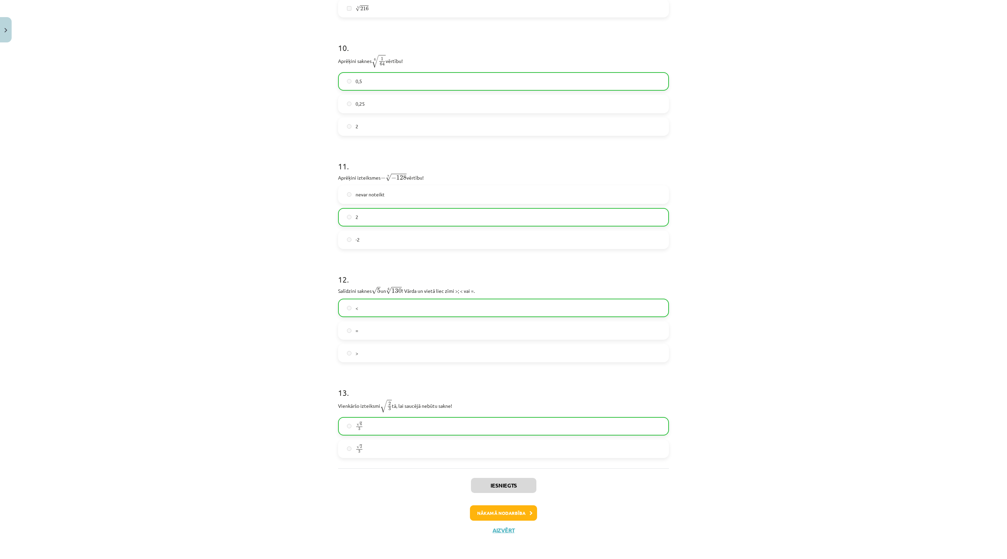
click at [504, 329] on button "Nākamā nodarbība" at bounding box center [503, 514] width 67 height 16
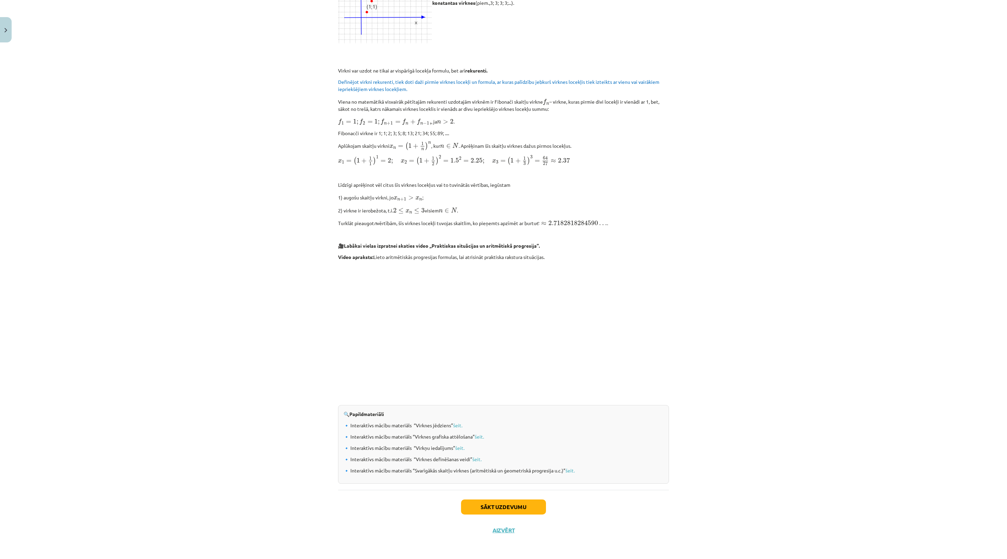
click at [495, 329] on button "Sākt uzdevumu" at bounding box center [503, 507] width 85 height 15
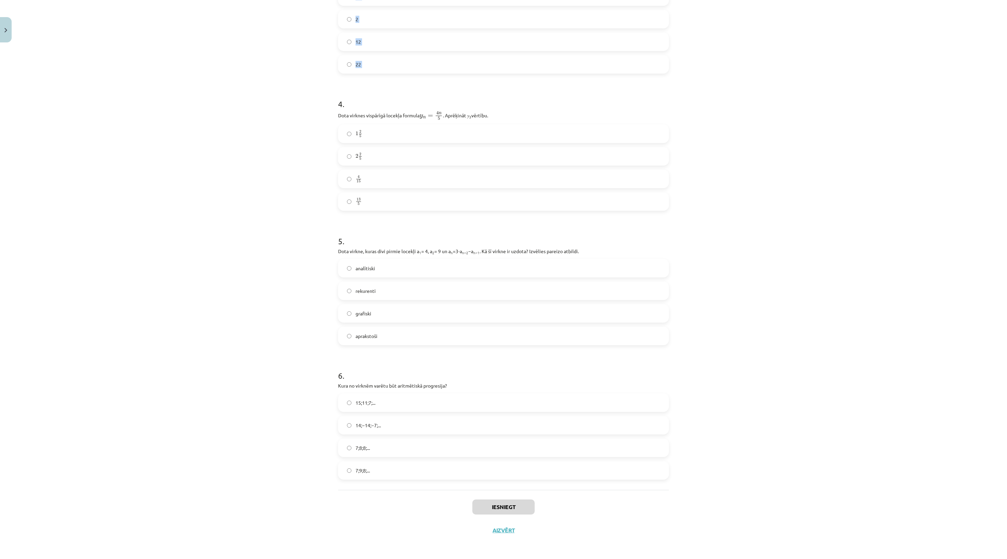
scroll to position [277, 0]
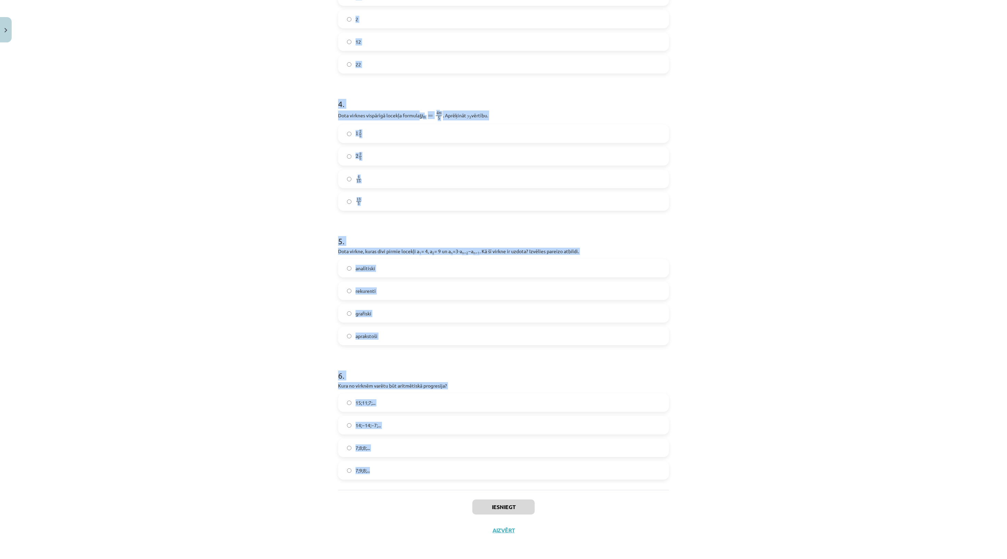
drag, startPoint x: 339, startPoint y: 169, endPoint x: 473, endPoint y: 468, distance: 327.9
click at [473, 329] on div "18 XP Saņemsi Sarežģīts 267 pilda Apraksts Uzdevums Palīdzība 1 . Skaitļu virkn…" at bounding box center [503, 67] width 339 height 949
copy form "1 . Skaitļu virkne -7; -4; -1; 2; 5; ... ir Konstanta Augoša Dilstoša Ne augoša…"
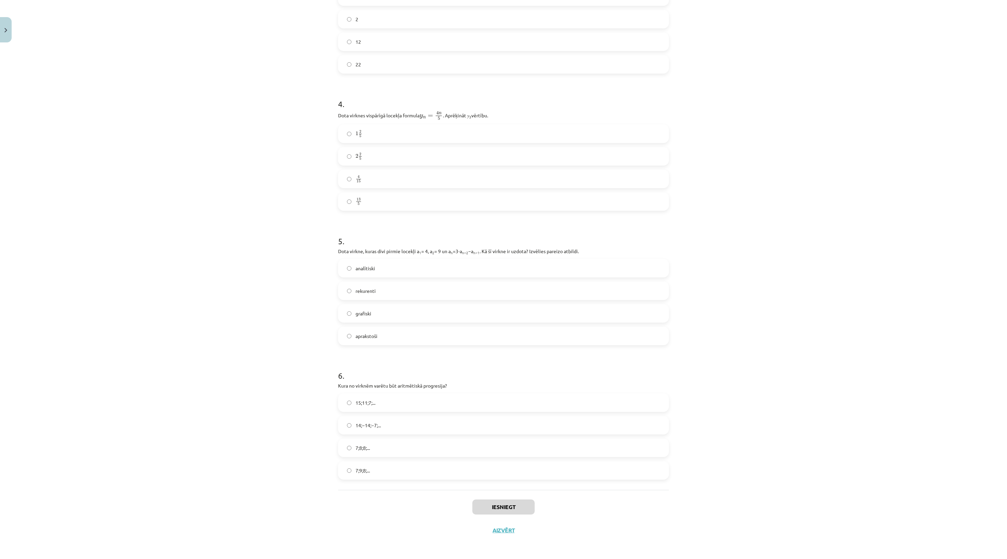
click at [592, 199] on div "Mācību tēma: Matemātikas i - 12. klases 1. ieskaites mācību materiāls (ab) #5 📝…" at bounding box center [503, 279] width 1007 height 559
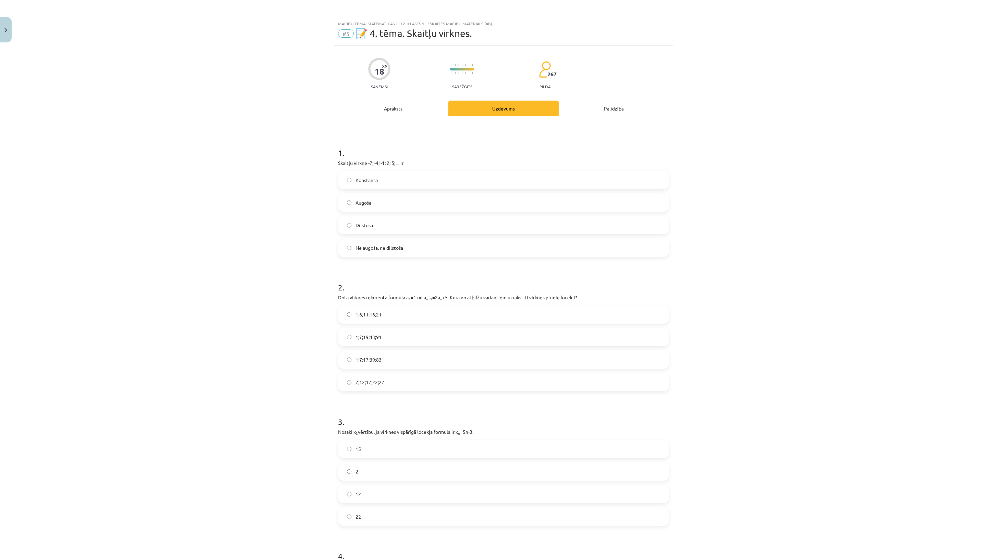
scroll to position [0, 0]
click at [522, 234] on label "Dilstoša" at bounding box center [503, 225] width 329 height 17
click at [516, 211] on label "Augoša" at bounding box center [503, 202] width 329 height 17
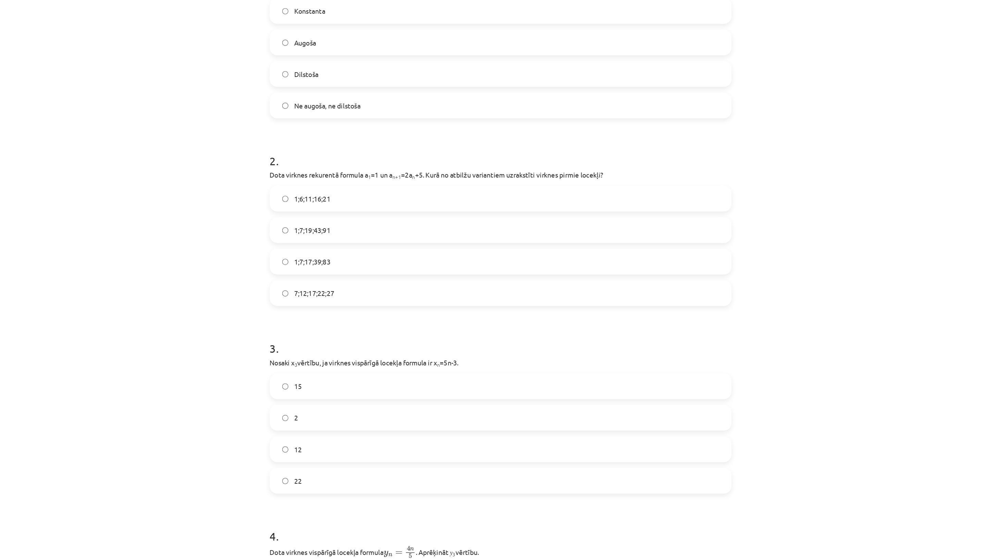
scroll to position [28, 0]
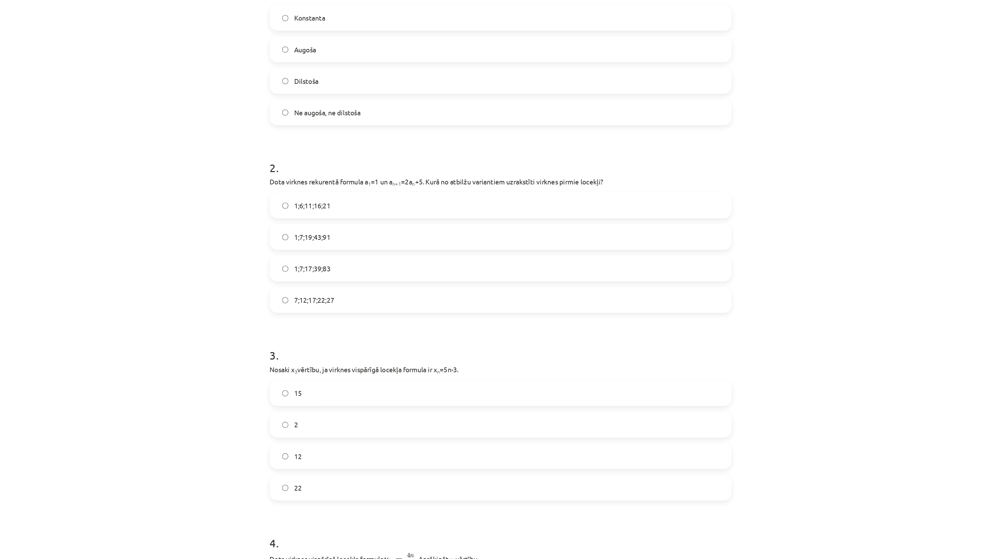
click at [339, 301] on label "1;7;19;43;91" at bounding box center [503, 309] width 329 height 17
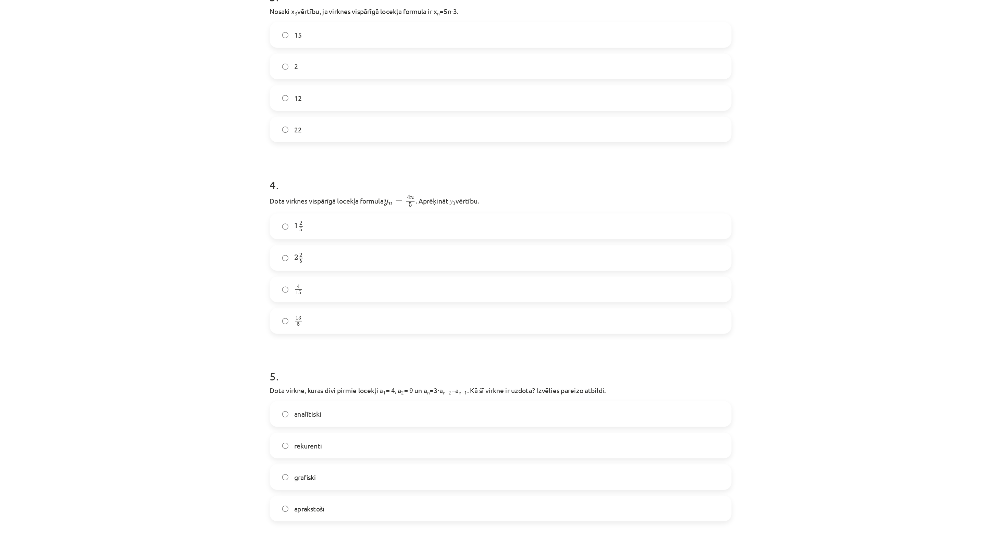
scroll to position [290, 0]
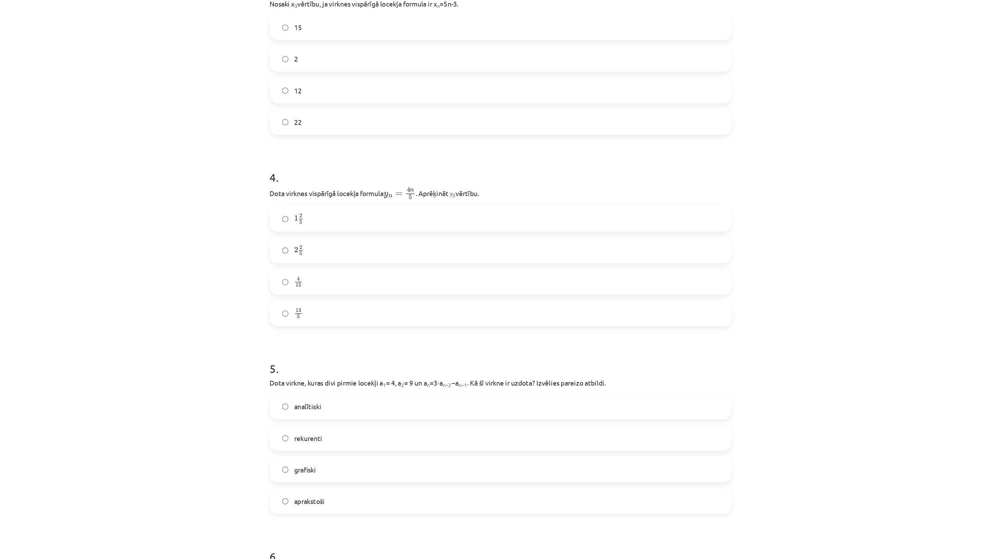
click at [339, 195] on label "12" at bounding box center [503, 203] width 329 height 17
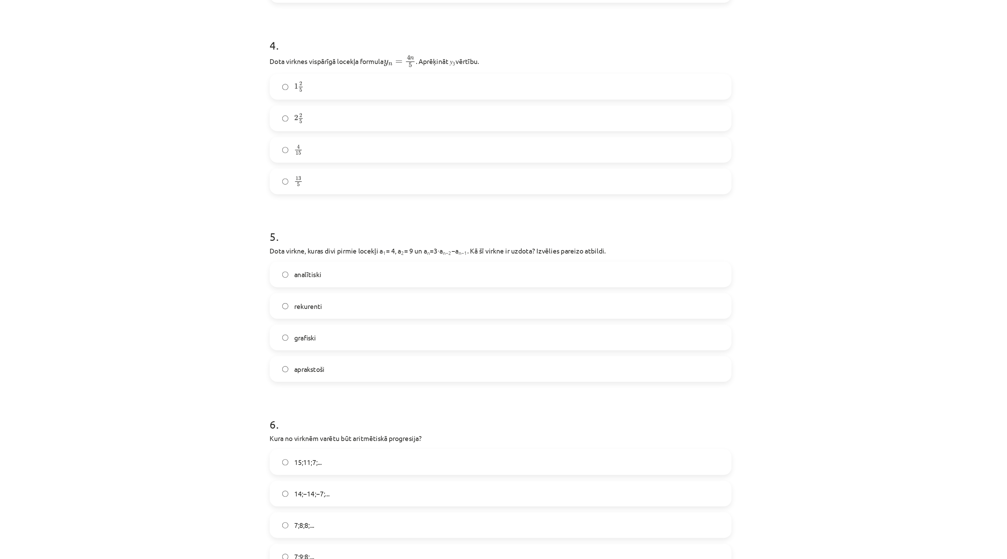
scroll to position [387, 0]
click at [592, 0] on div "Mācību tēma: Matemātikas i - 12. klases 1. ieskaites mācību materiāls (ab) #5 📝…" at bounding box center [503, 279] width 1007 height 559
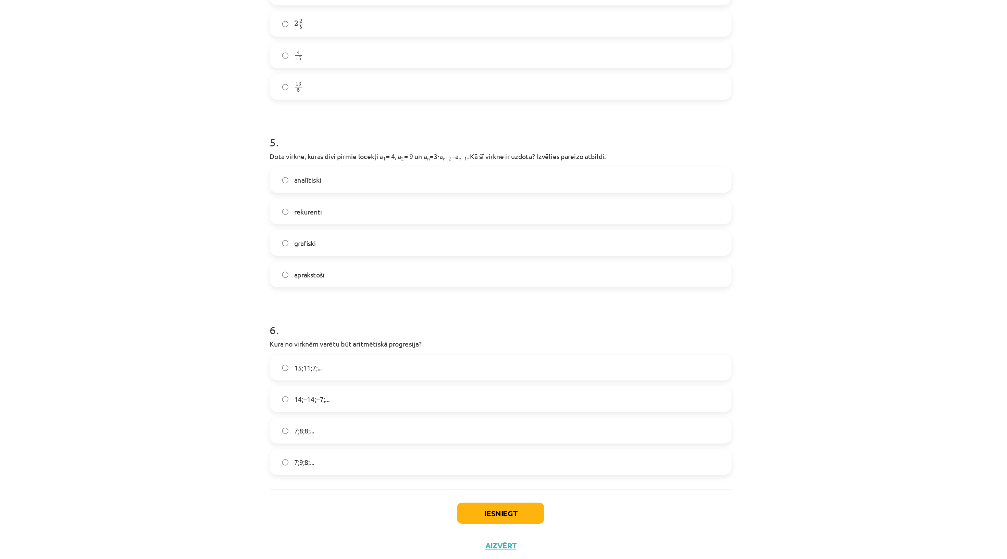
scroll to position [505, 0]
click at [339, 282] on label "rekurenti" at bounding box center [503, 290] width 329 height 17
click at [339, 329] on label "15;11;7;..." at bounding box center [503, 402] width 329 height 17
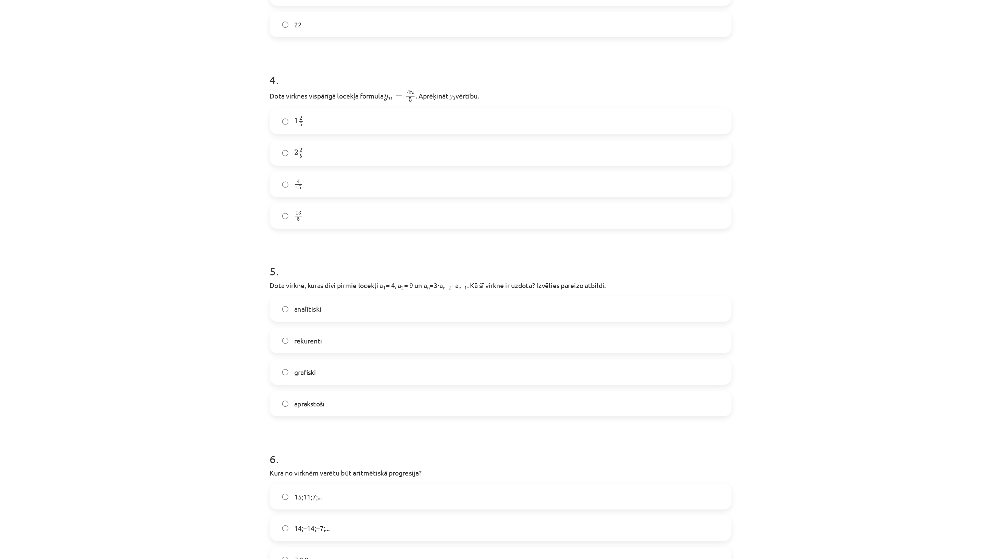
scroll to position [355, 0]
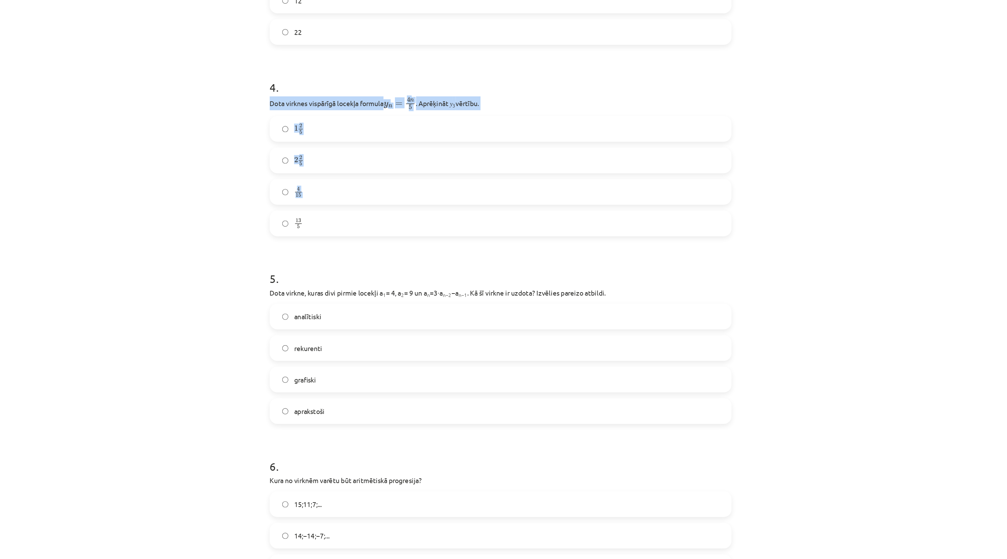
drag, startPoint x: 195, startPoint y: 102, endPoint x: 248, endPoint y: 193, distance: 104.9
click at [338, 193] on div "4 . Dota virknes vispārīgā locekļa formula y n = 4 n 5 y n = 4 n 5 . Aprēķināt …" at bounding box center [503, 247] width 331 height 124
click at [338, 323] on h1 "5 ." at bounding box center [503, 333] width 331 height 21
click at [339, 268] on label "4 15 4 15" at bounding box center [503, 276] width 329 height 17
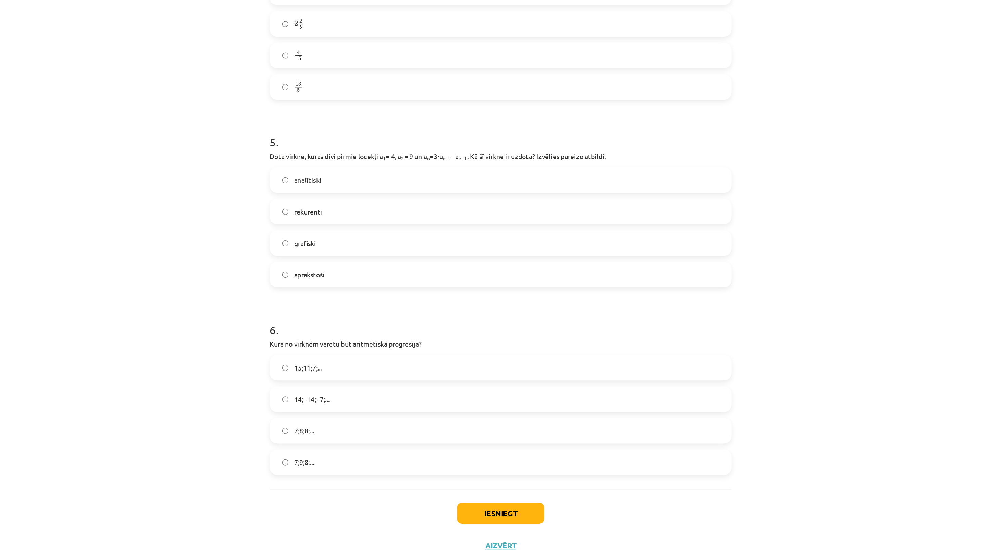
scroll to position [505, 0]
click at [472, 329] on button "Iesniegt" at bounding box center [503, 507] width 62 height 15
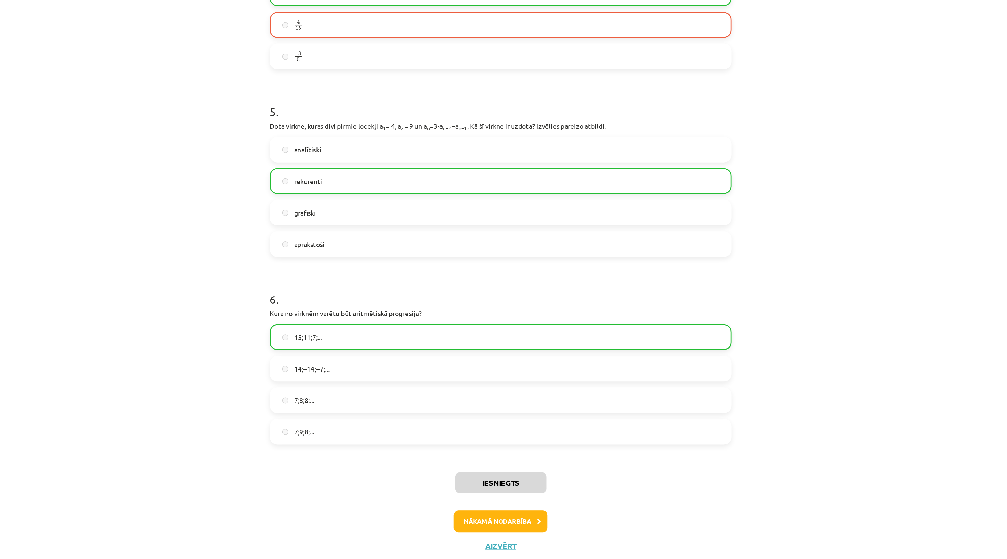
click at [470, 329] on button "Nākamā nodarbība" at bounding box center [503, 513] width 67 height 16
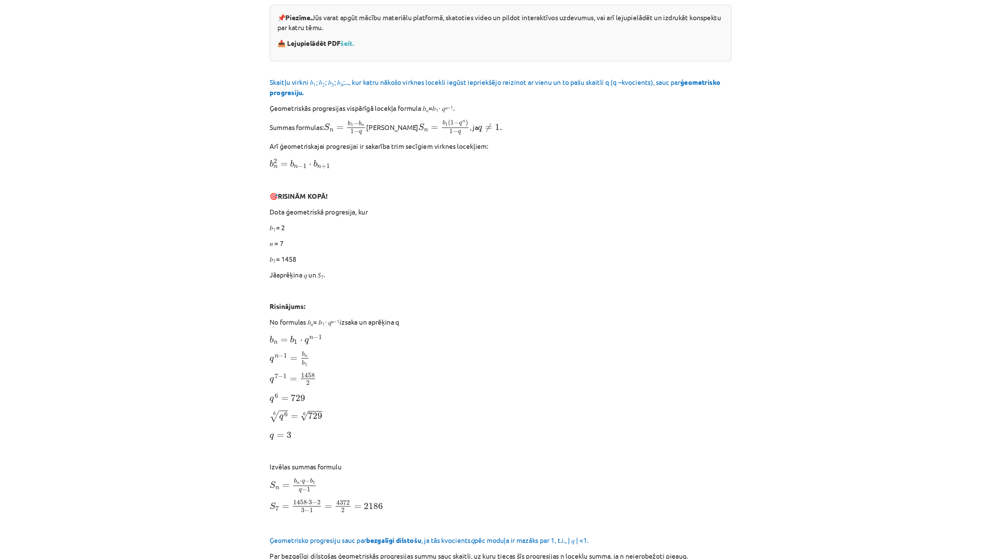
scroll to position [151, 0]
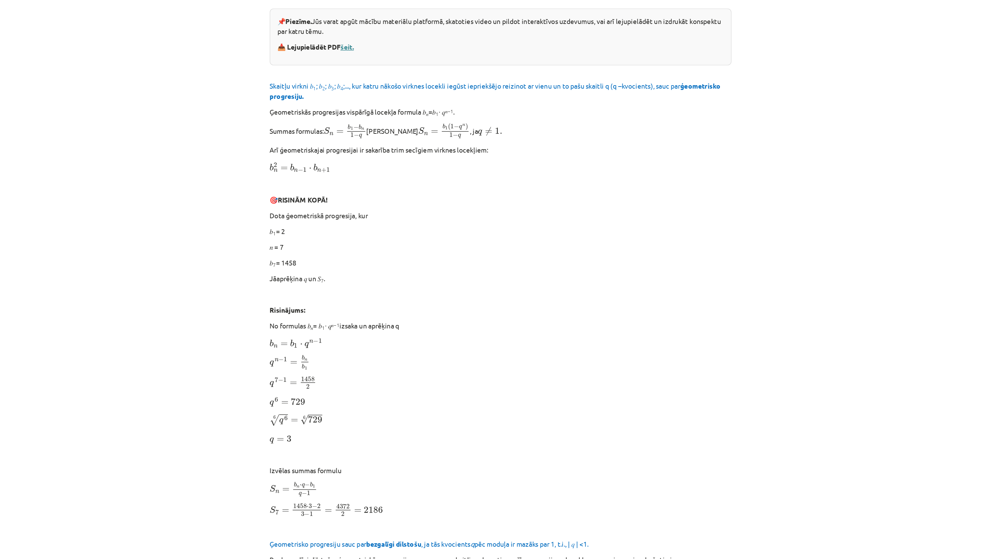
click at [389, 37] on link "šeit." at bounding box center [394, 33] width 10 height 6
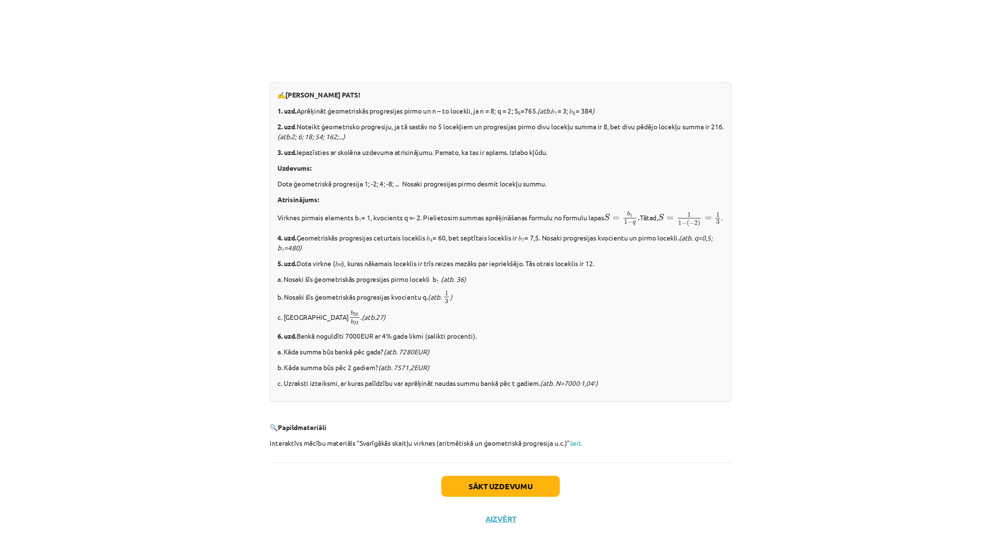
scroll to position [277, 0]
click at [592, 3] on div "Mācību tēma: Matemātikas i - 12. klases 1. ieskaites mācību materiāls (ab) #6 📝…" at bounding box center [503, 279] width 1007 height 559
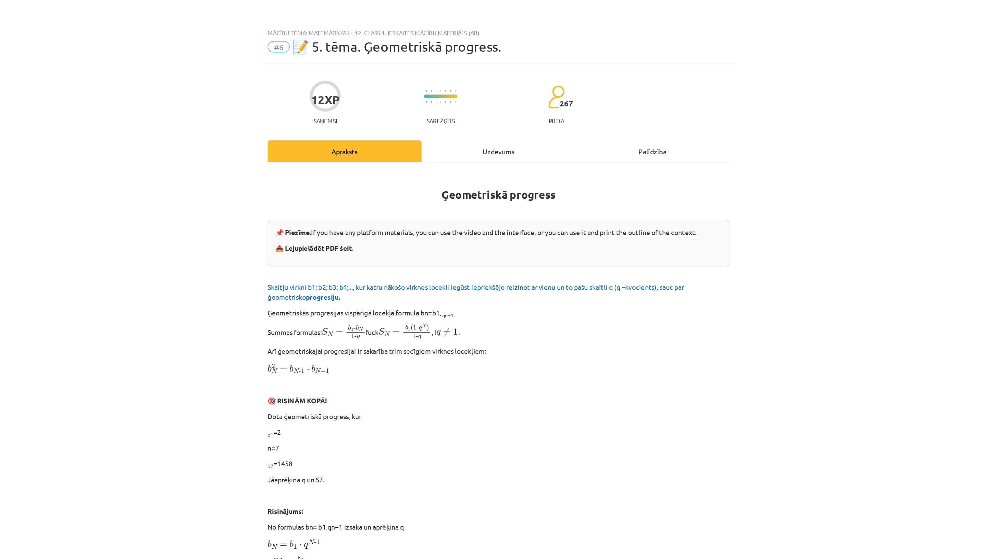
scroll to position [0, 0]
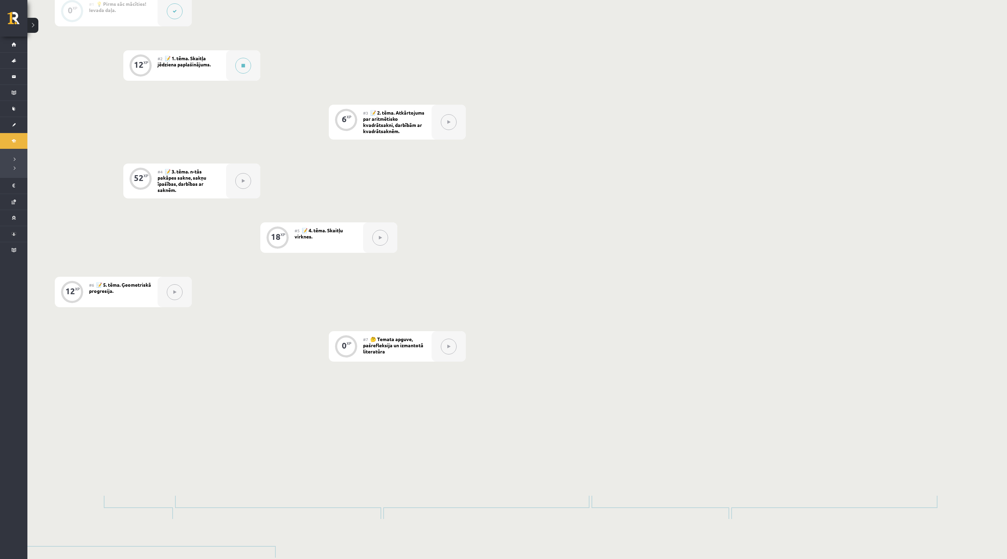
scroll to position [201, 0]
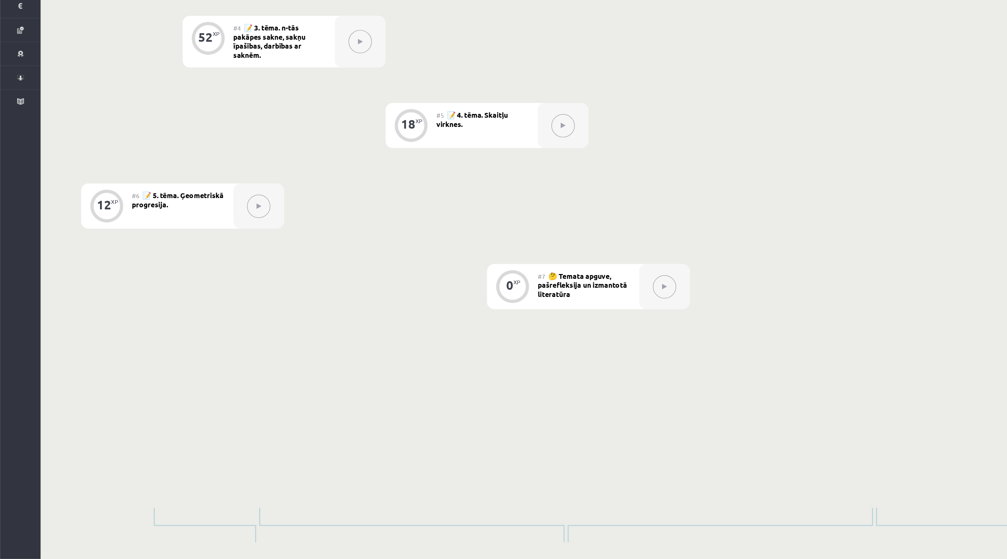
click at [176, 319] on icon at bounding box center [174, 321] width 3 height 4
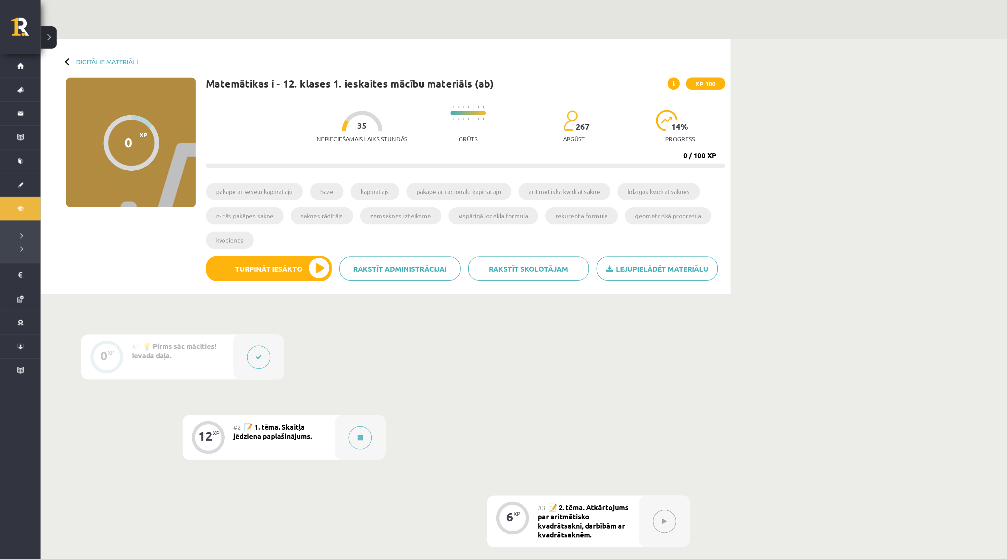
scroll to position [0, 0]
click at [445, 190] on link "Lejupielādēt materiālu" at bounding box center [444, 181] width 82 height 16
